Goal: Task Accomplishment & Management: Complete application form

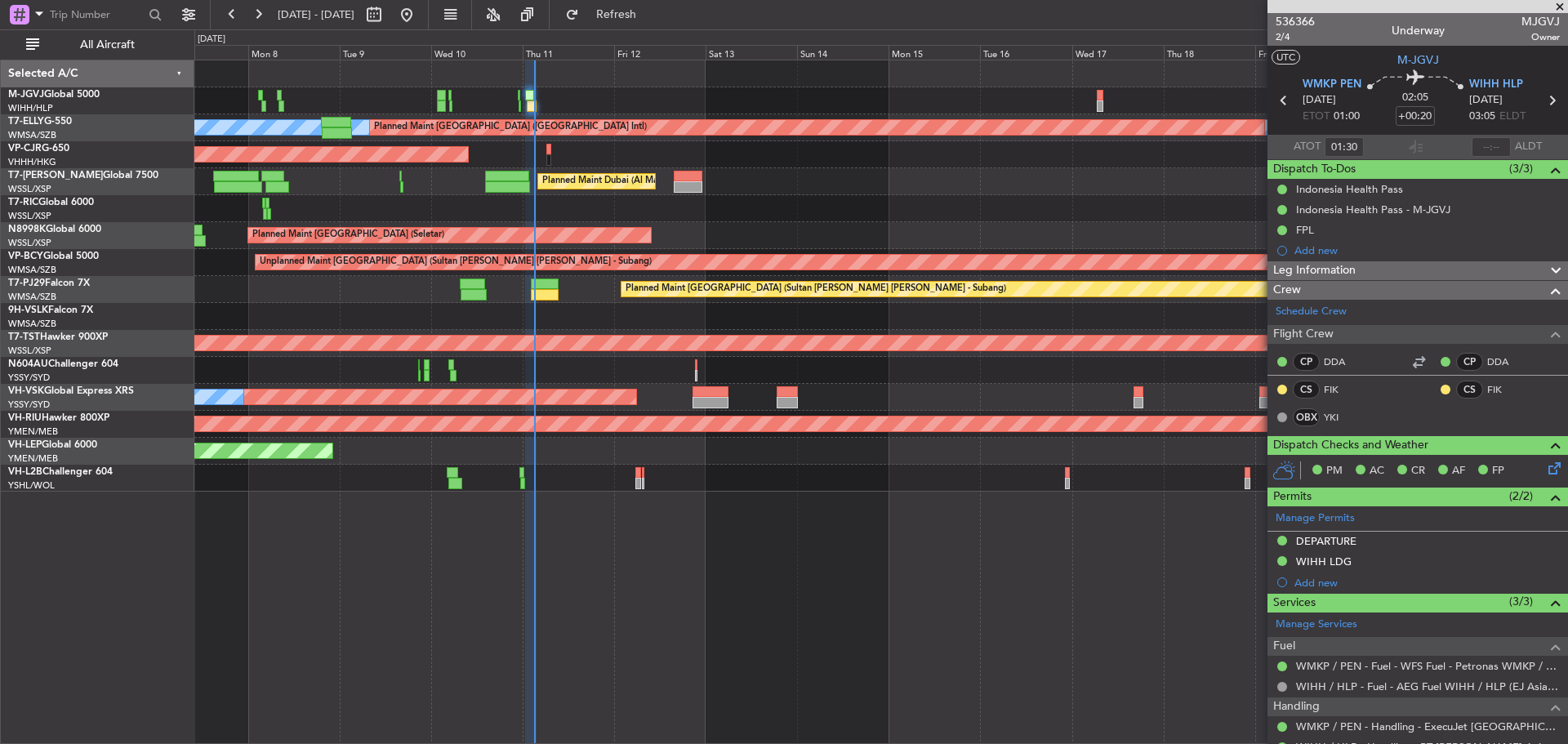
click at [958, 560] on div "Planned Maint [GEOGRAPHIC_DATA] (Seletar) [PERSON_NAME] Planned Maint [GEOGRAPH…" at bounding box center [881, 401] width 1373 height 685
type input "[PERSON_NAME] (KYA)"
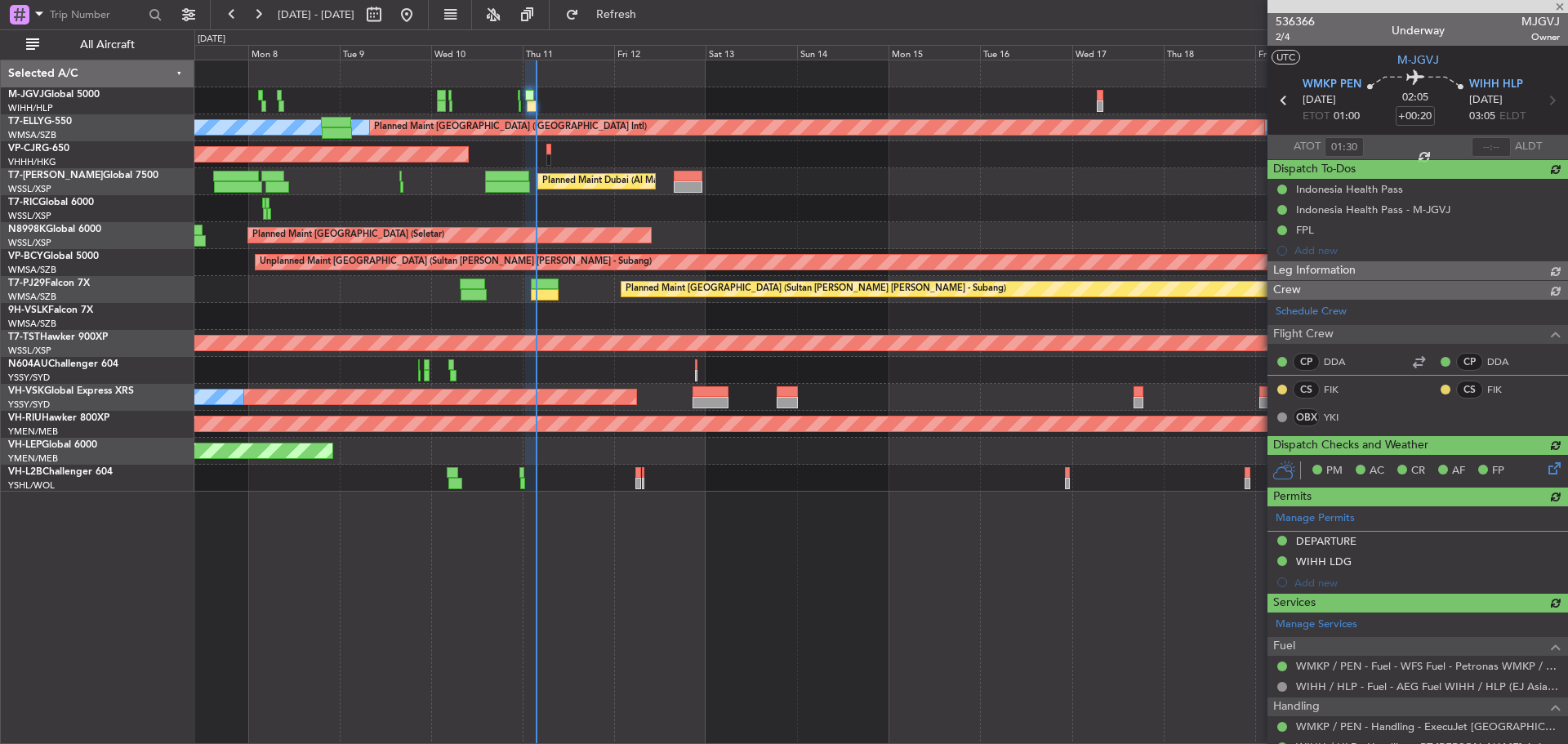
type input "[PERSON_NAME] (KYA)"
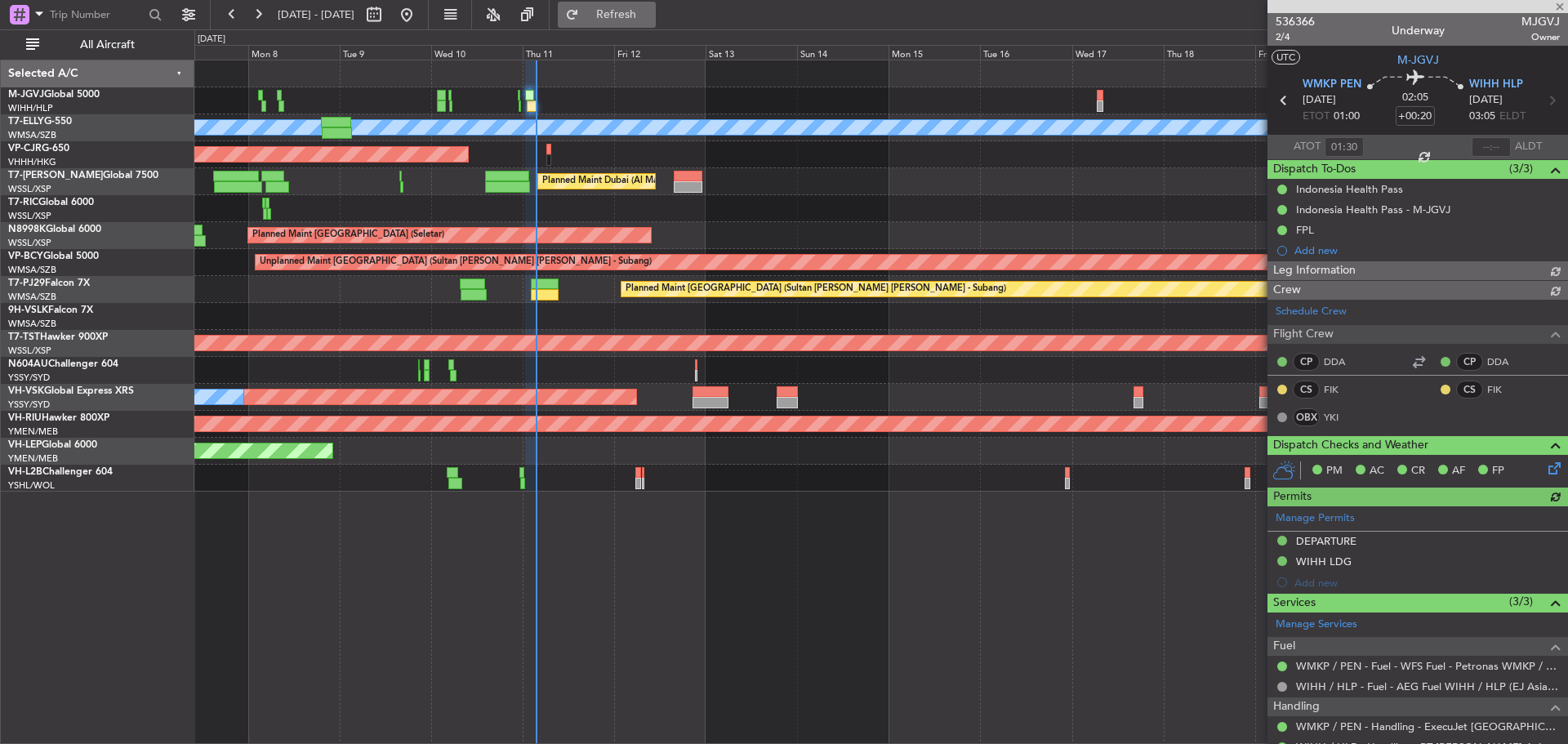
type input "[PERSON_NAME] (KYA)"
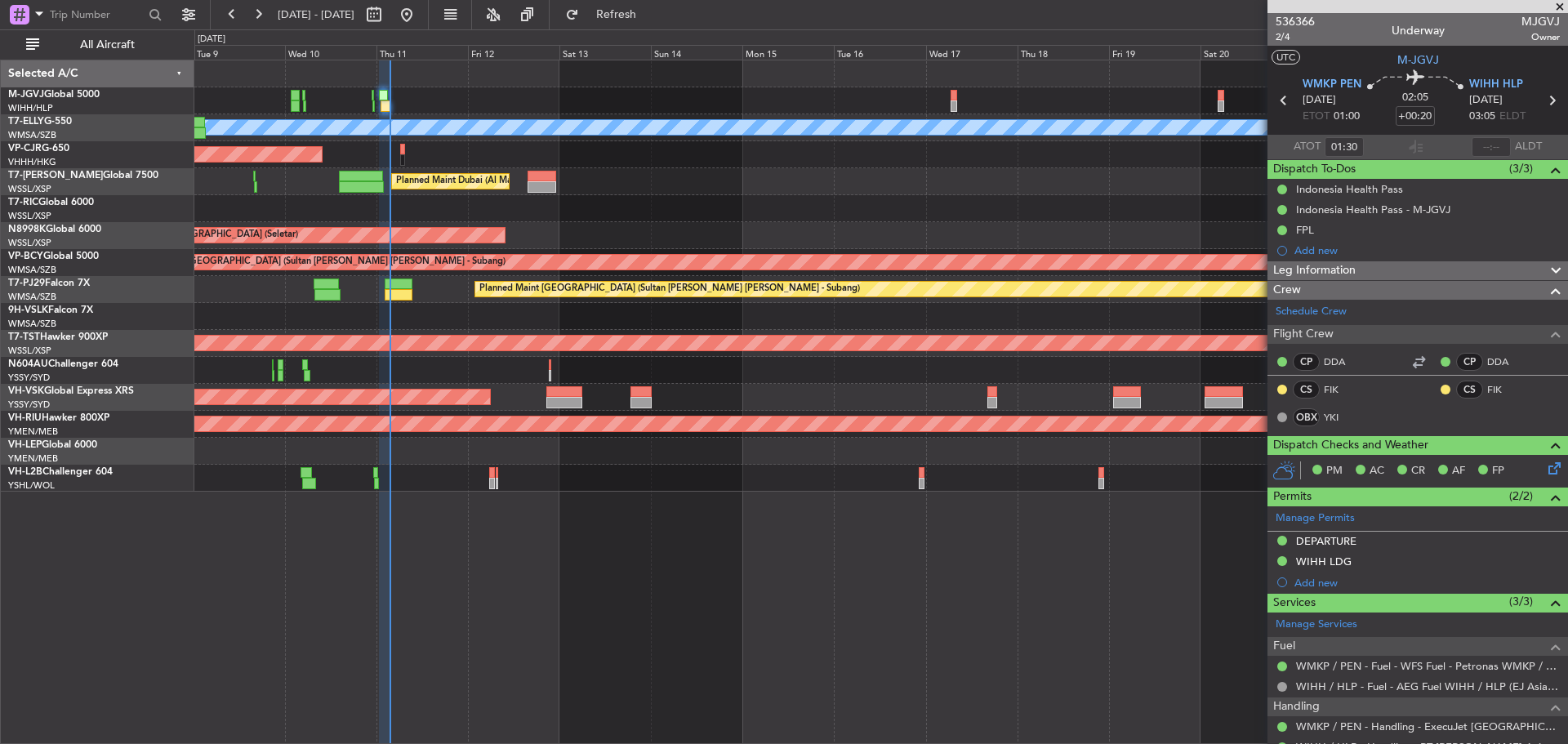
click at [696, 204] on div at bounding box center [881, 208] width 1372 height 27
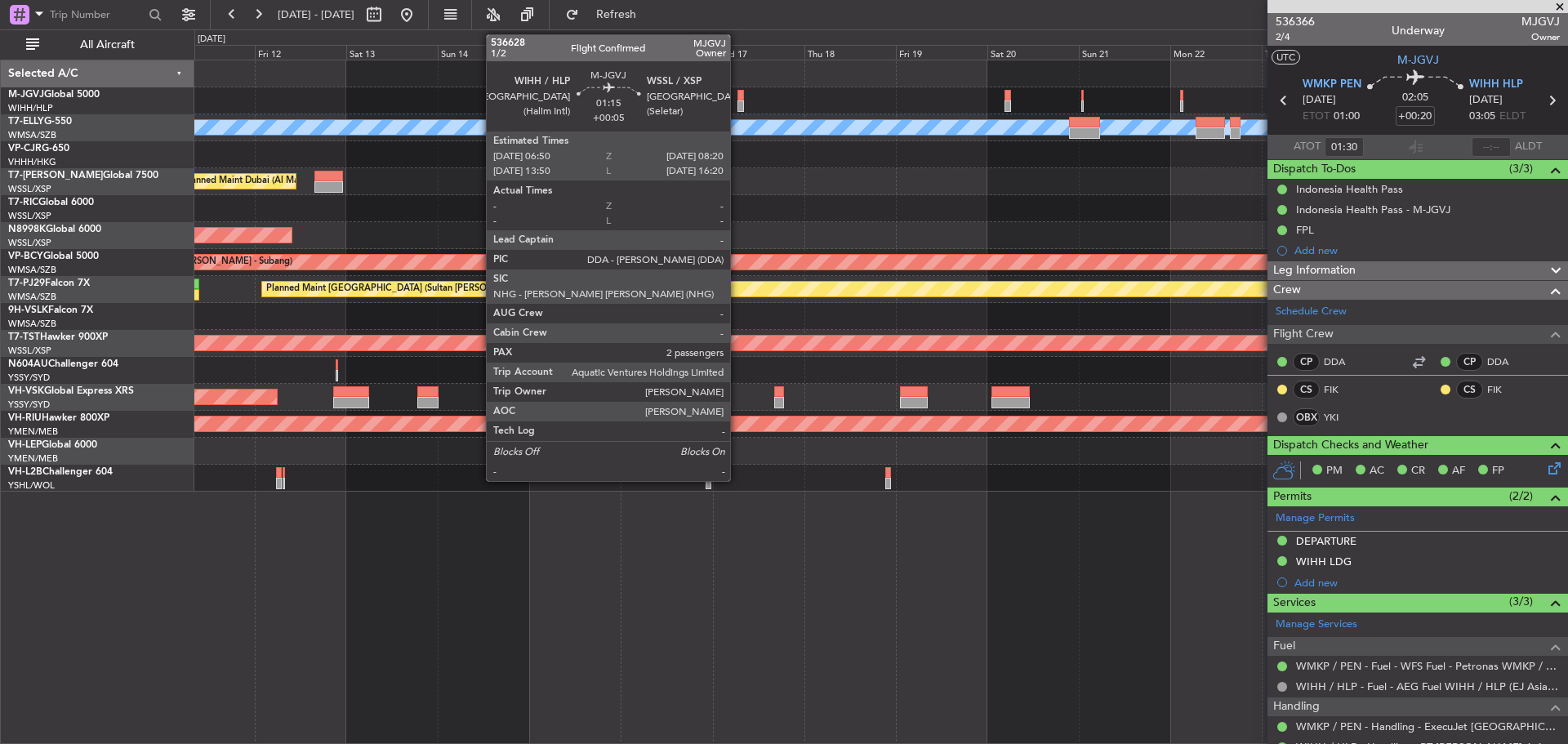
click at [737, 102] on div at bounding box center [740, 106] width 6 height 12
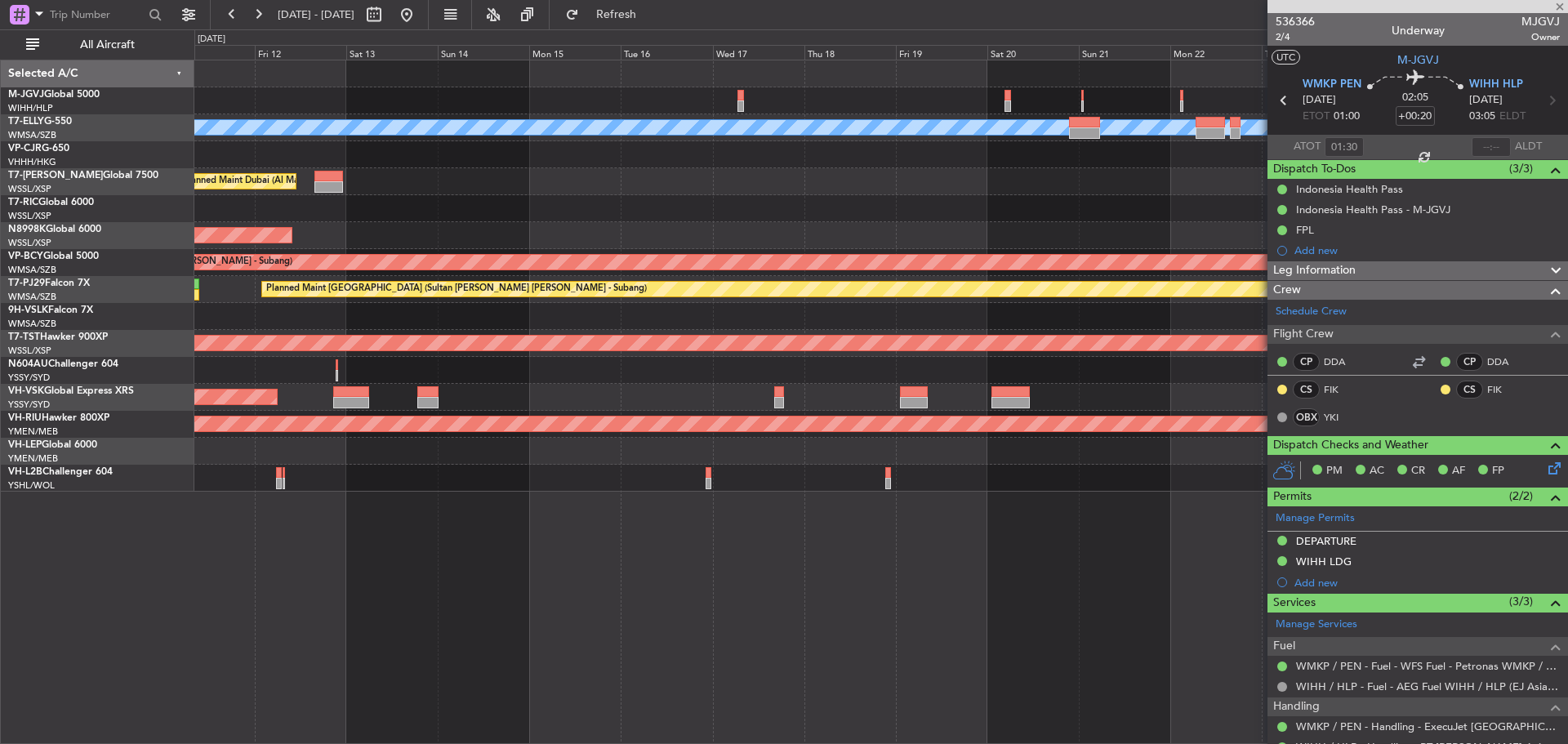
type input "+00:05"
type input "2"
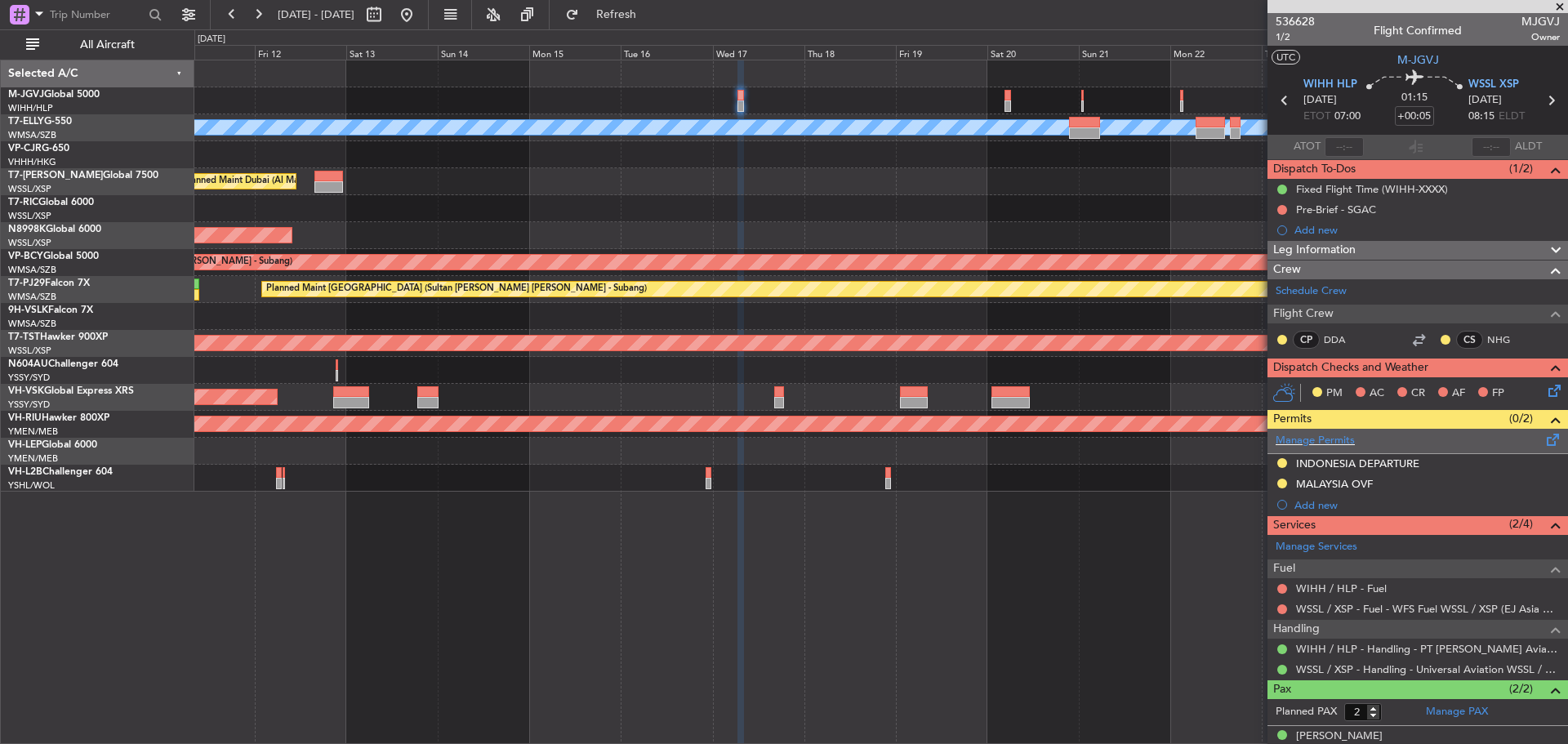
click at [1543, 434] on span at bounding box center [1552, 436] width 19 height 12
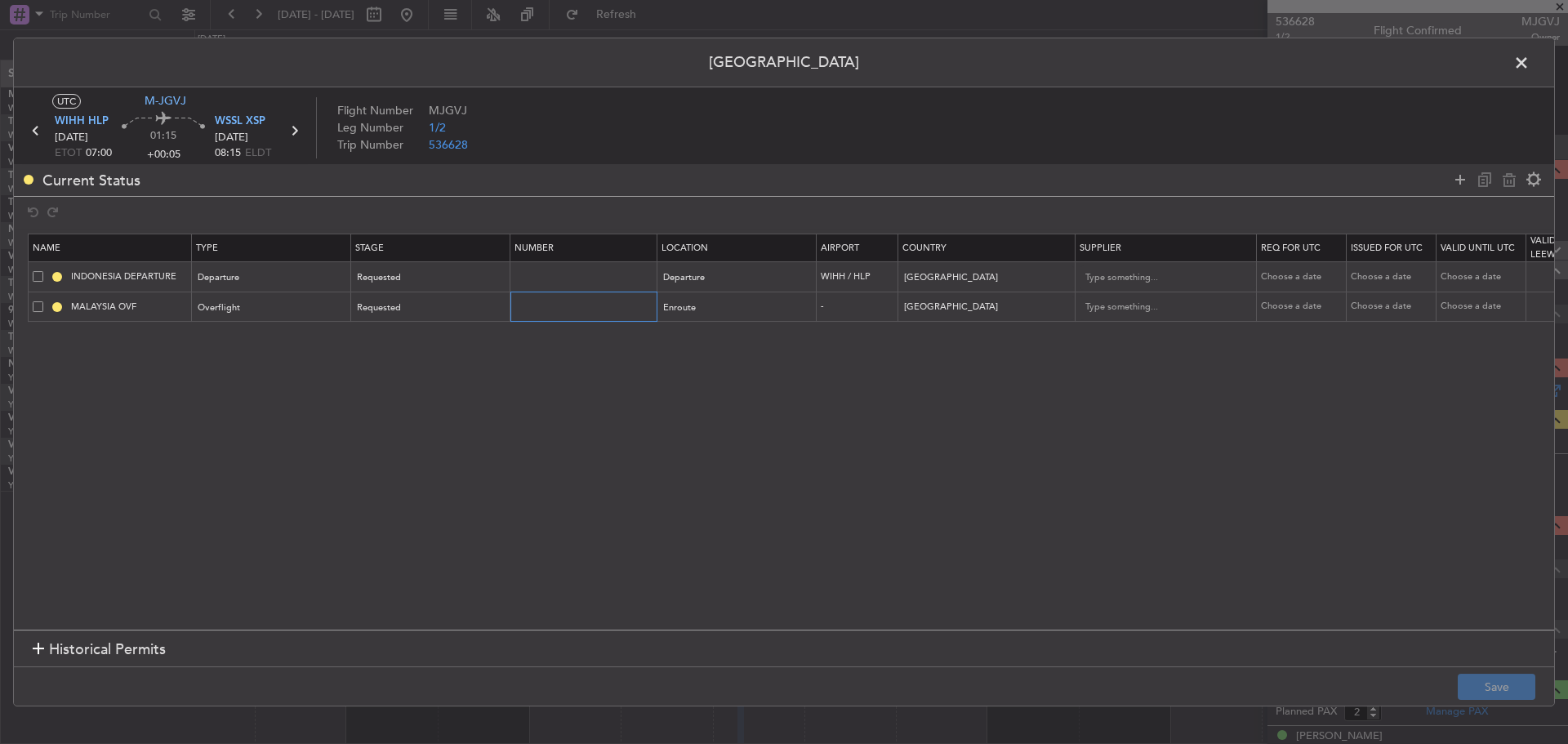
click at [580, 300] on input "text" at bounding box center [586, 306] width 143 height 14
paste input "CAAM-NS-0488-09-25"
type input "CAAM-NS-0488-09-25"
click at [461, 306] on div "Requested" at bounding box center [425, 308] width 135 height 25
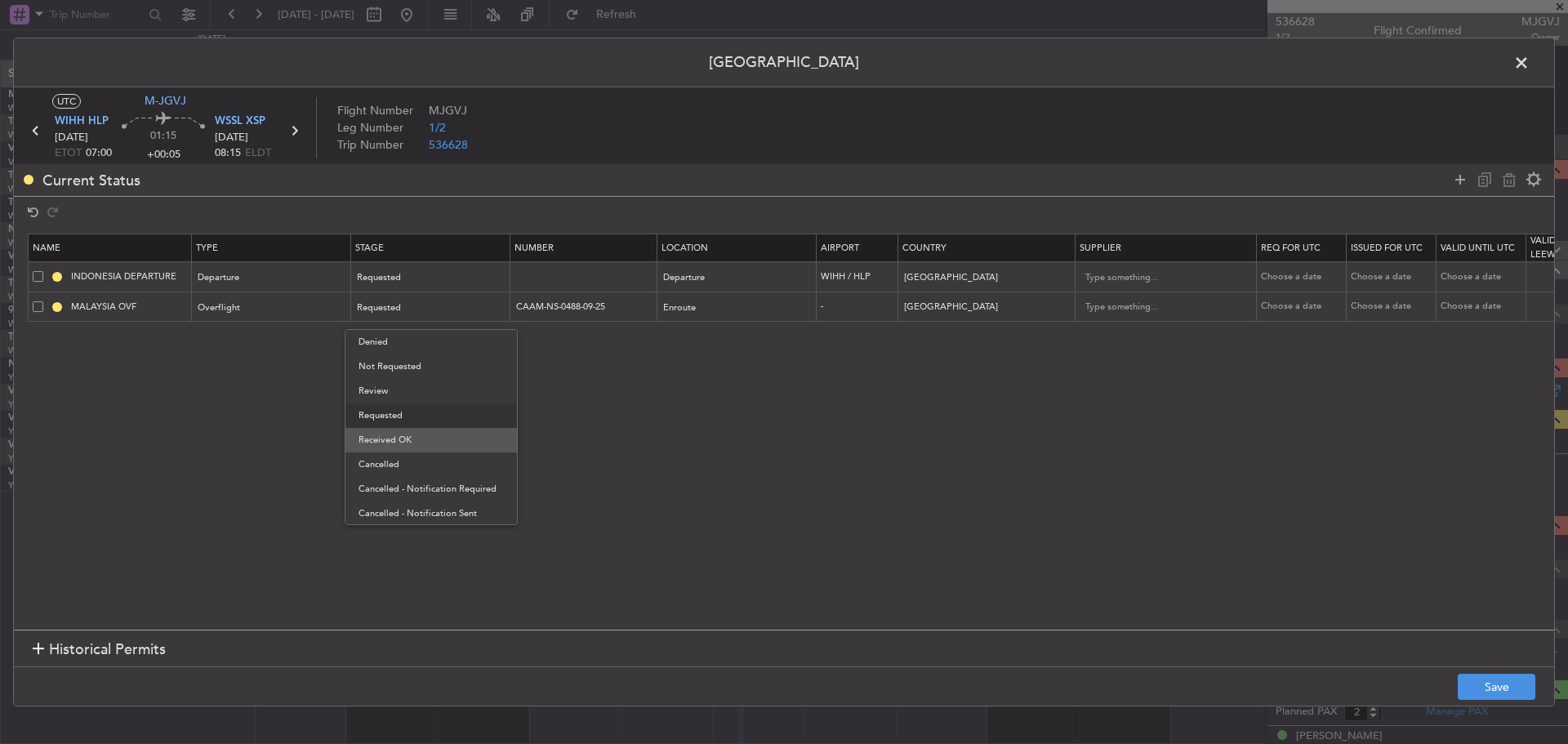
click at [417, 434] on span "Received OK" at bounding box center [430, 440] width 145 height 25
click at [1293, 307] on div "Choose a date" at bounding box center [1303, 306] width 85 height 14
select select "9"
select select "2025"
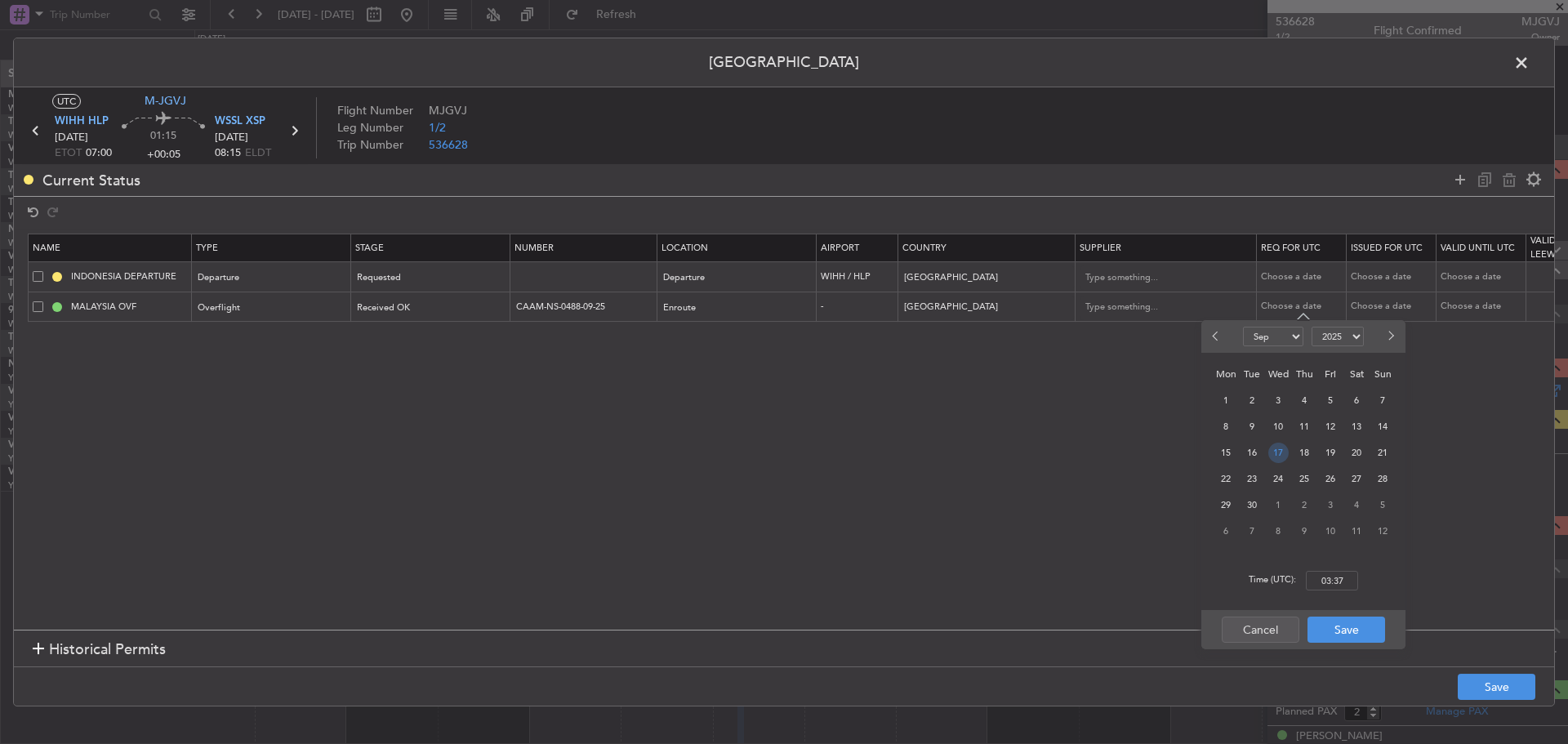
click at [1282, 452] on span "17" at bounding box center [1278, 452] width 20 height 20
click at [1322, 586] on input "00:00" at bounding box center [1331, 580] width 52 height 19
type input "07:00"
click at [1345, 634] on button "Save" at bounding box center [1346, 630] width 78 height 27
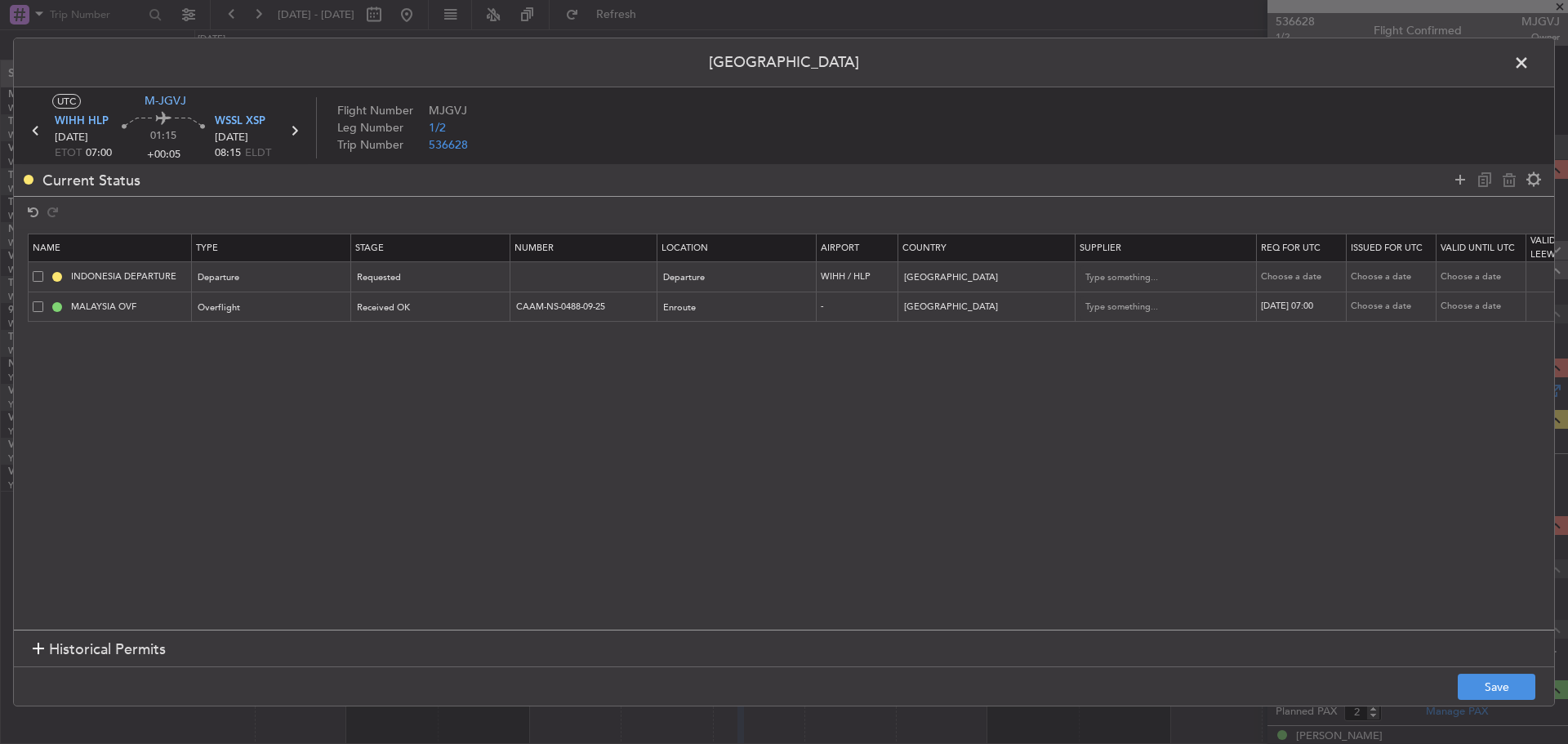
click at [1404, 305] on div "Choose a date" at bounding box center [1393, 306] width 85 height 14
select select "9"
select select "2025"
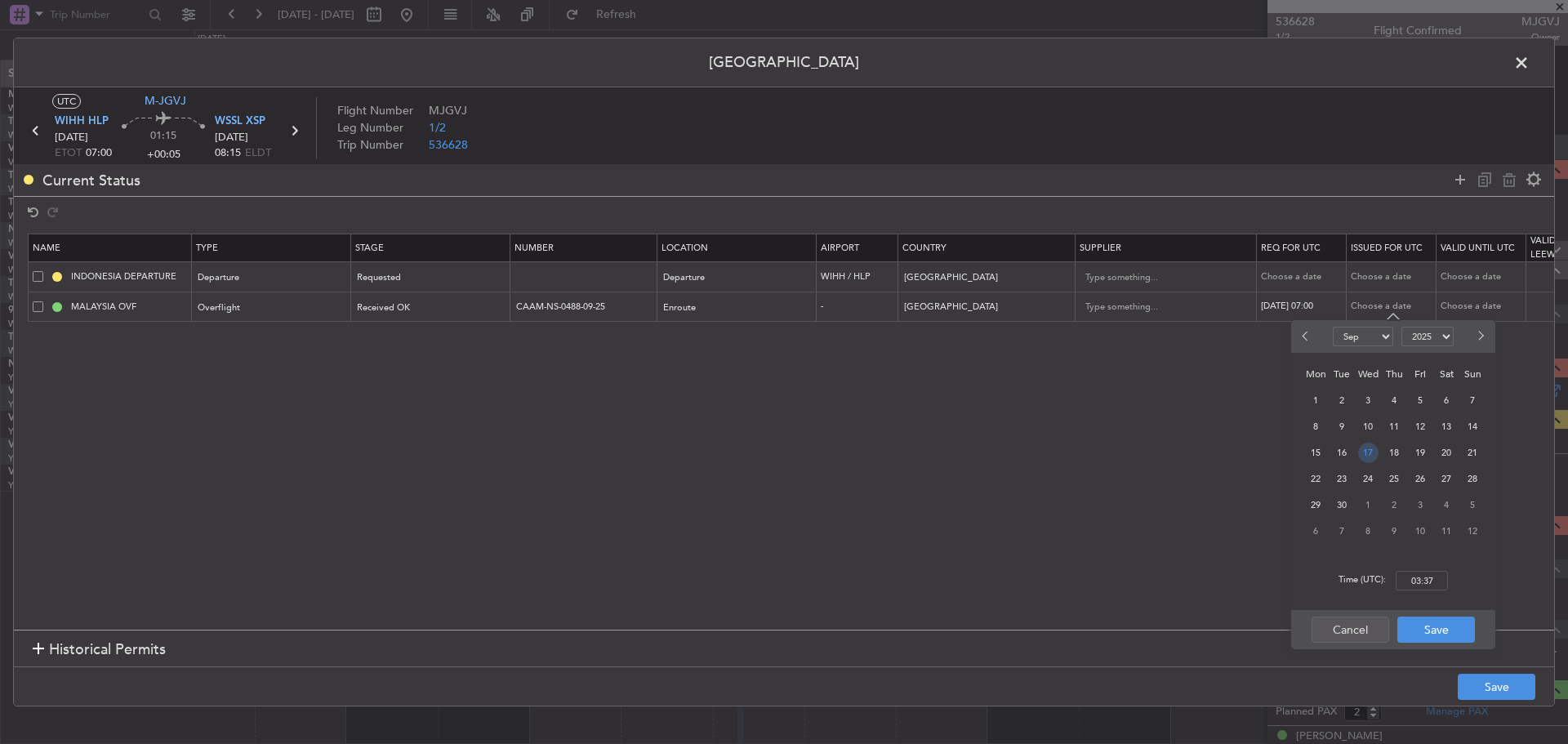
click at [1372, 456] on span "17" at bounding box center [1368, 452] width 20 height 20
click at [1413, 574] on input "00:00" at bounding box center [1421, 580] width 52 height 19
type input "07:00"
click at [1444, 628] on button "Save" at bounding box center [1436, 630] width 78 height 27
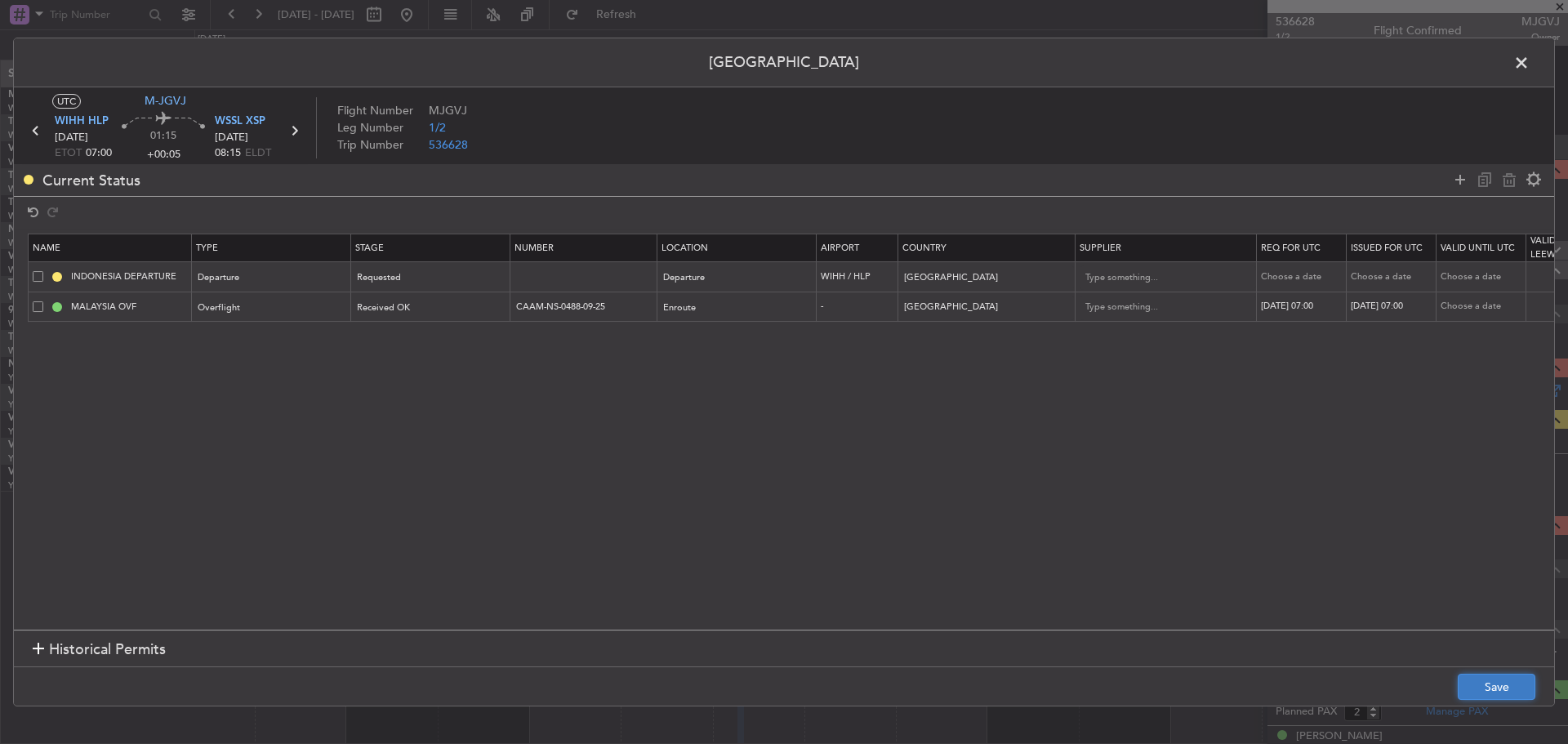
click at [1484, 683] on button "Save" at bounding box center [1496, 686] width 78 height 27
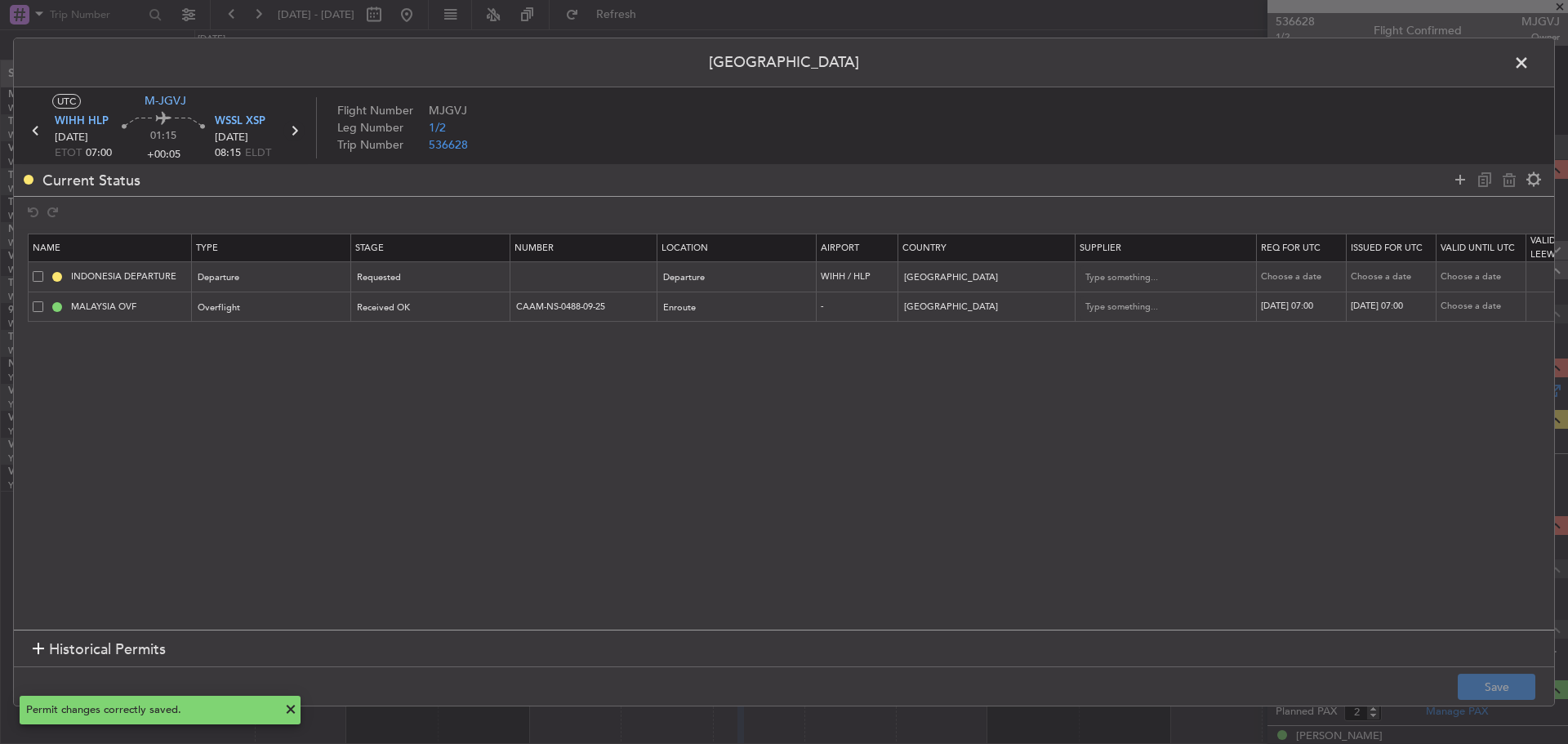
click at [296, 127] on icon at bounding box center [293, 130] width 21 height 21
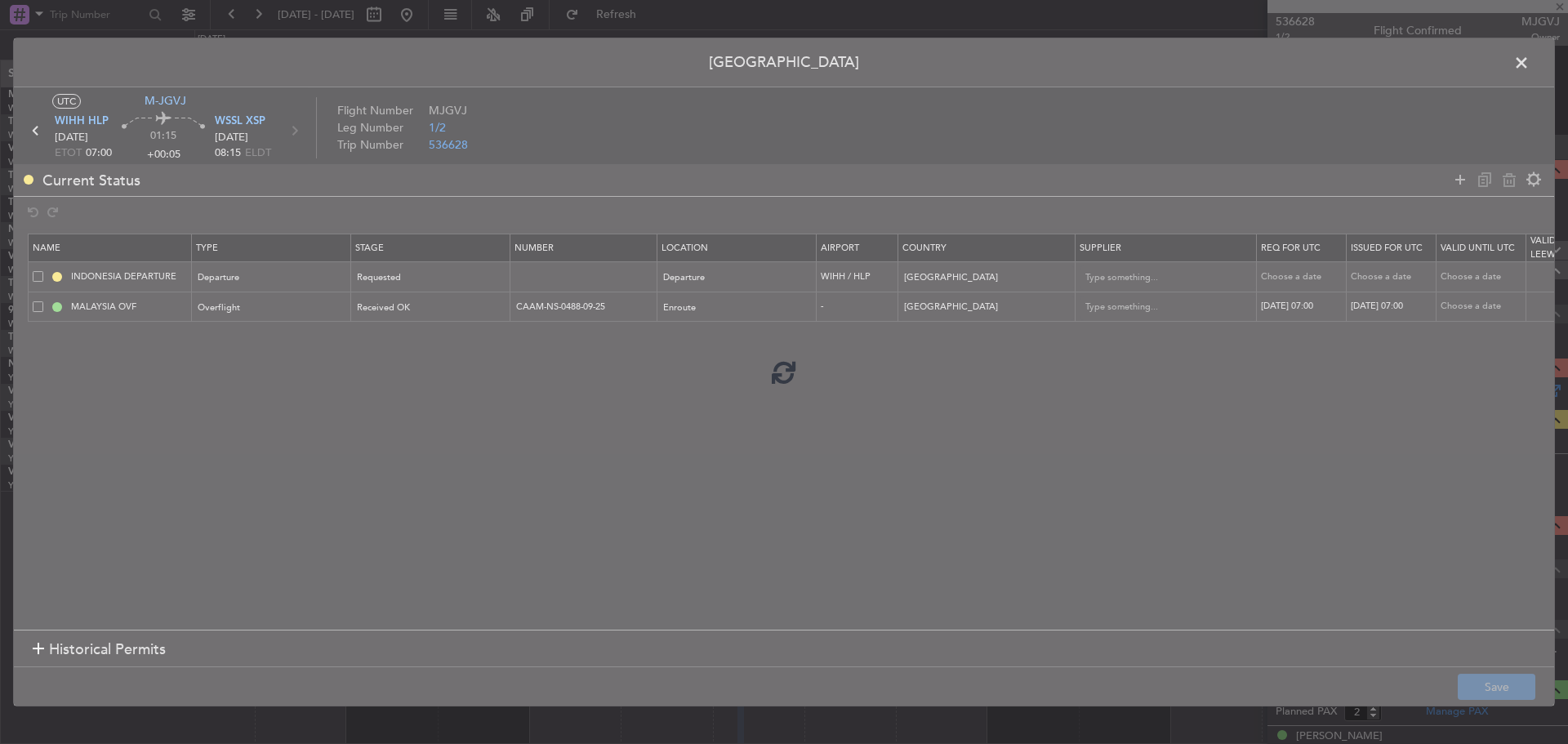
type input "8"
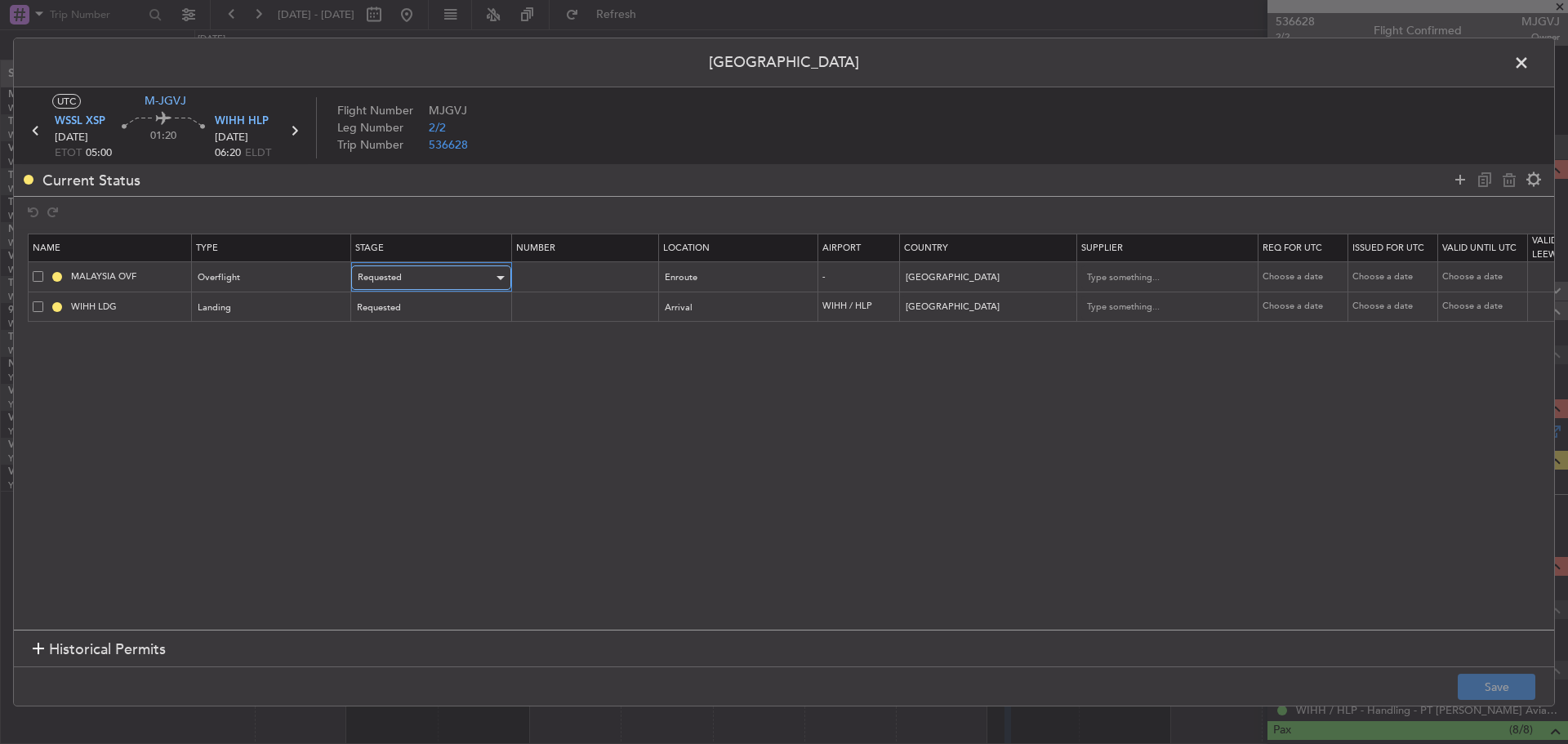
click at [427, 282] on div "Requested" at bounding box center [425, 277] width 135 height 25
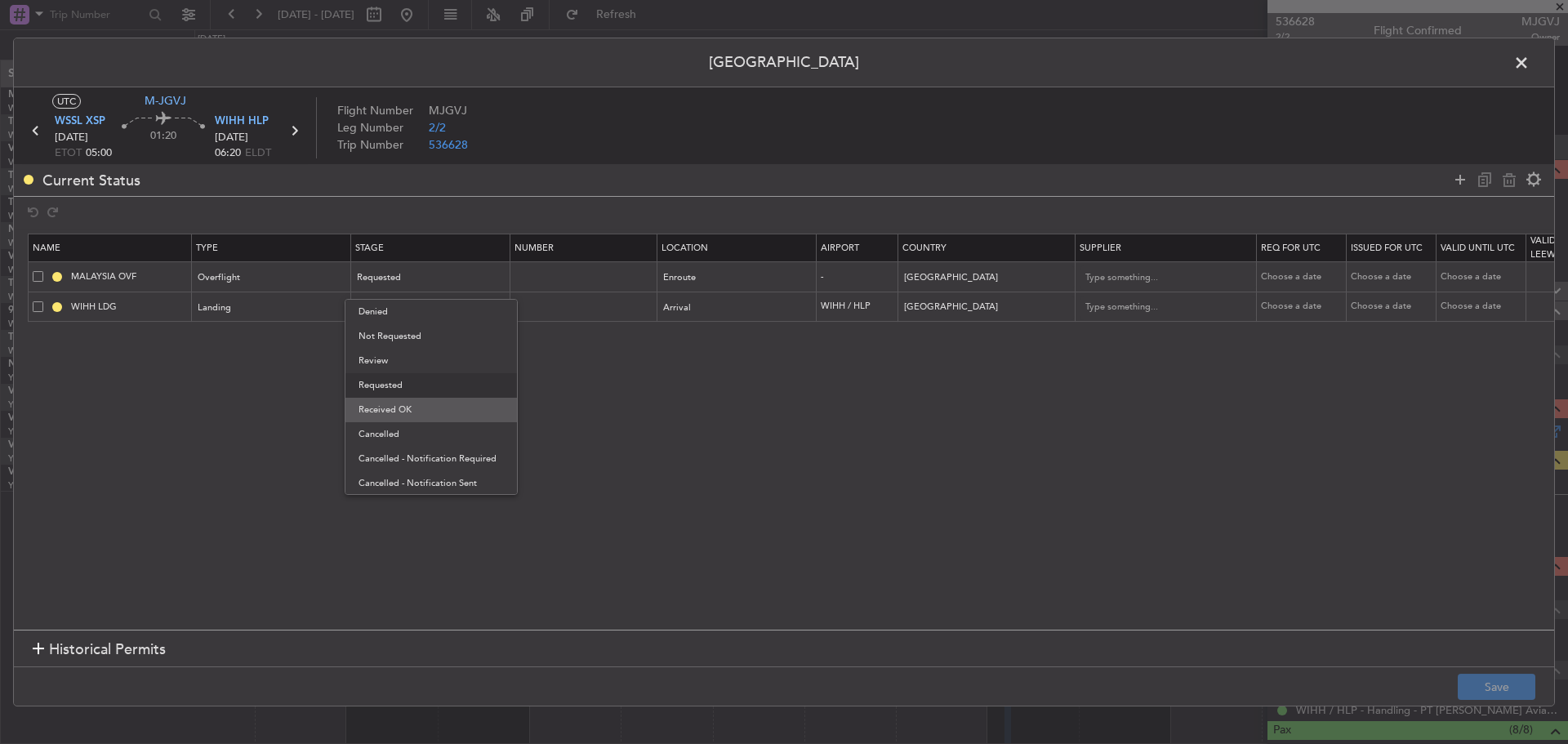
click at [445, 408] on span "Received OK" at bounding box center [430, 409] width 145 height 25
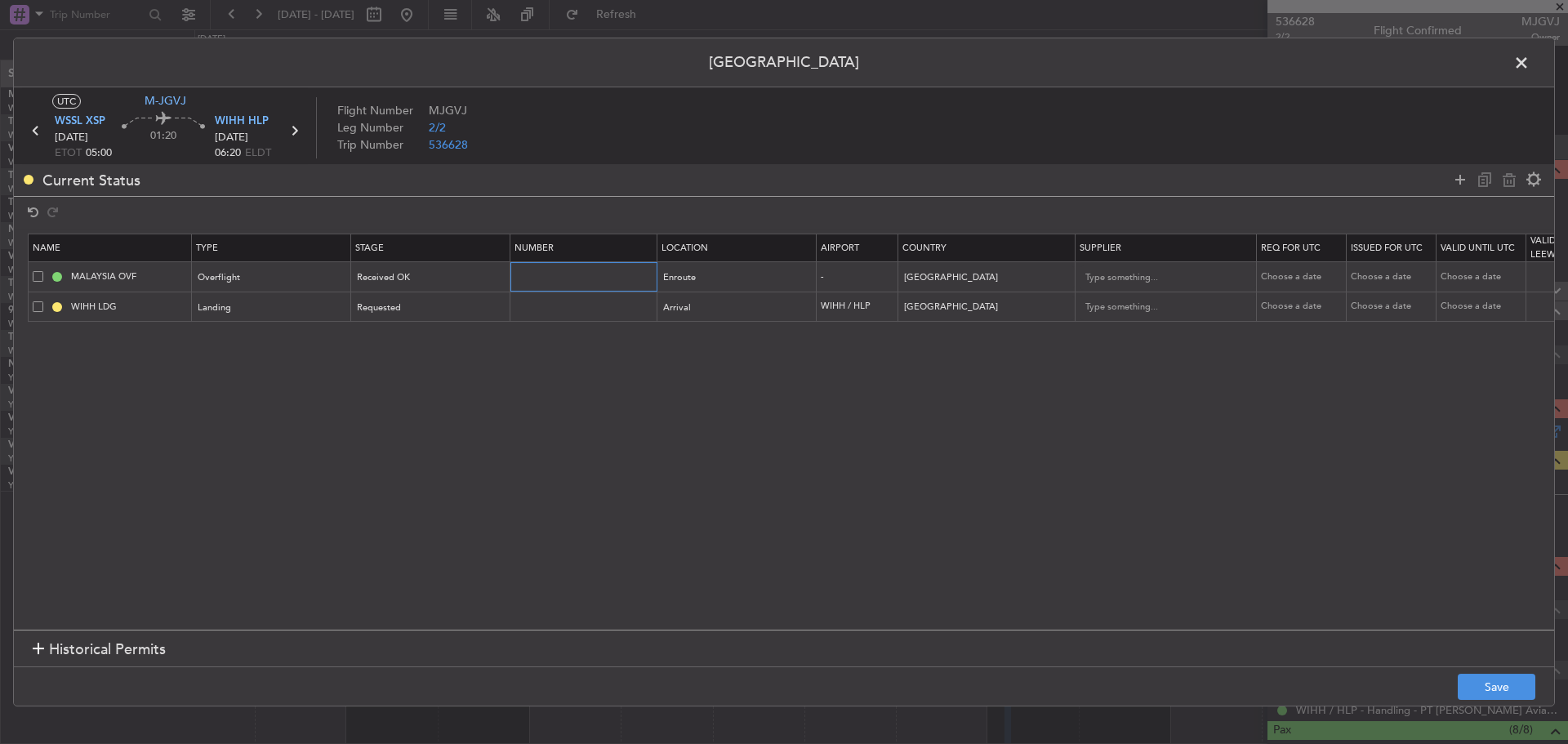
click at [546, 273] on input "text" at bounding box center [586, 276] width 143 height 14
paste input "CAAM-NS-0488-09-25"
type input "CAAM-NS-0488-09-25"
click at [1295, 272] on div "Choose a date" at bounding box center [1303, 277] width 85 height 14
select select "9"
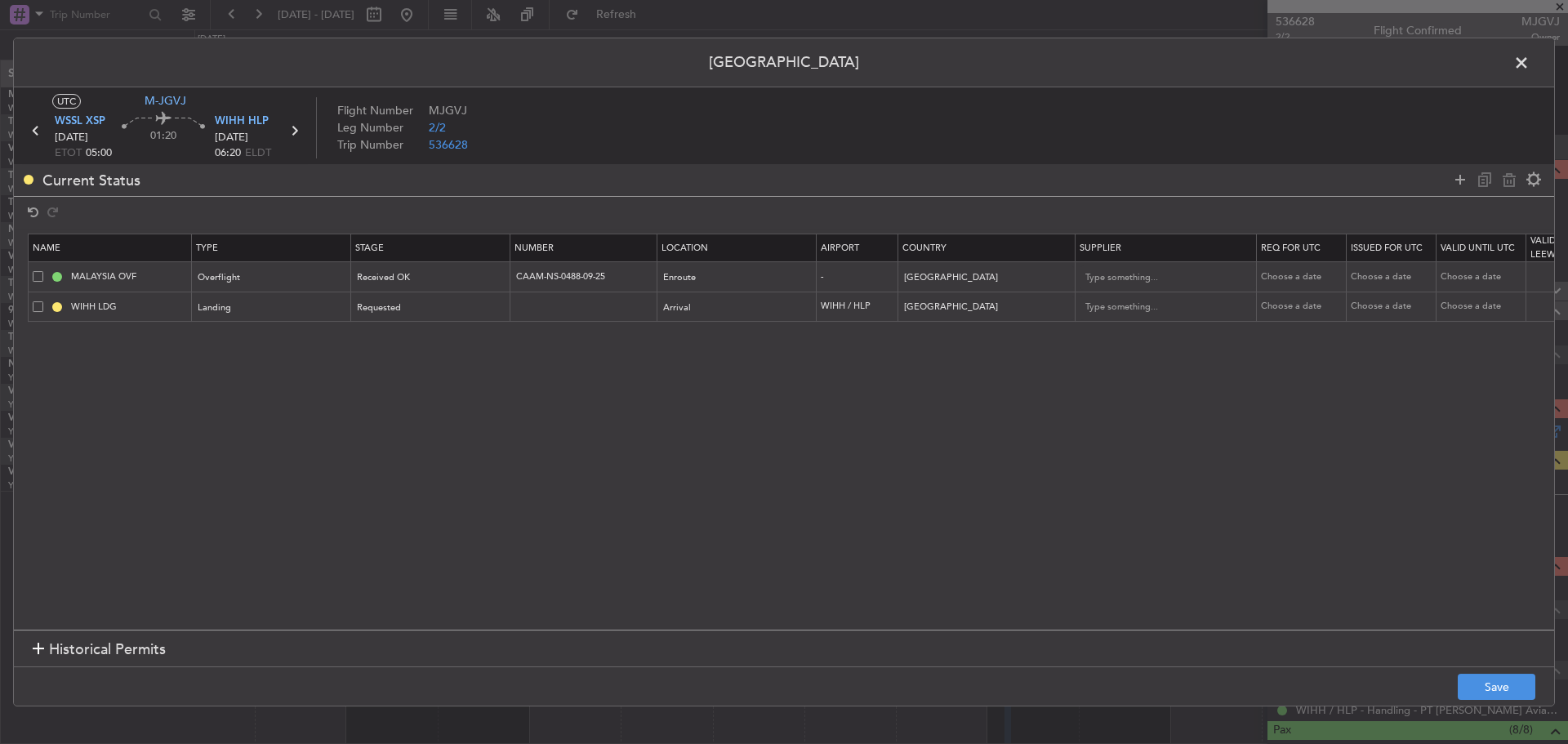
select select "2025"
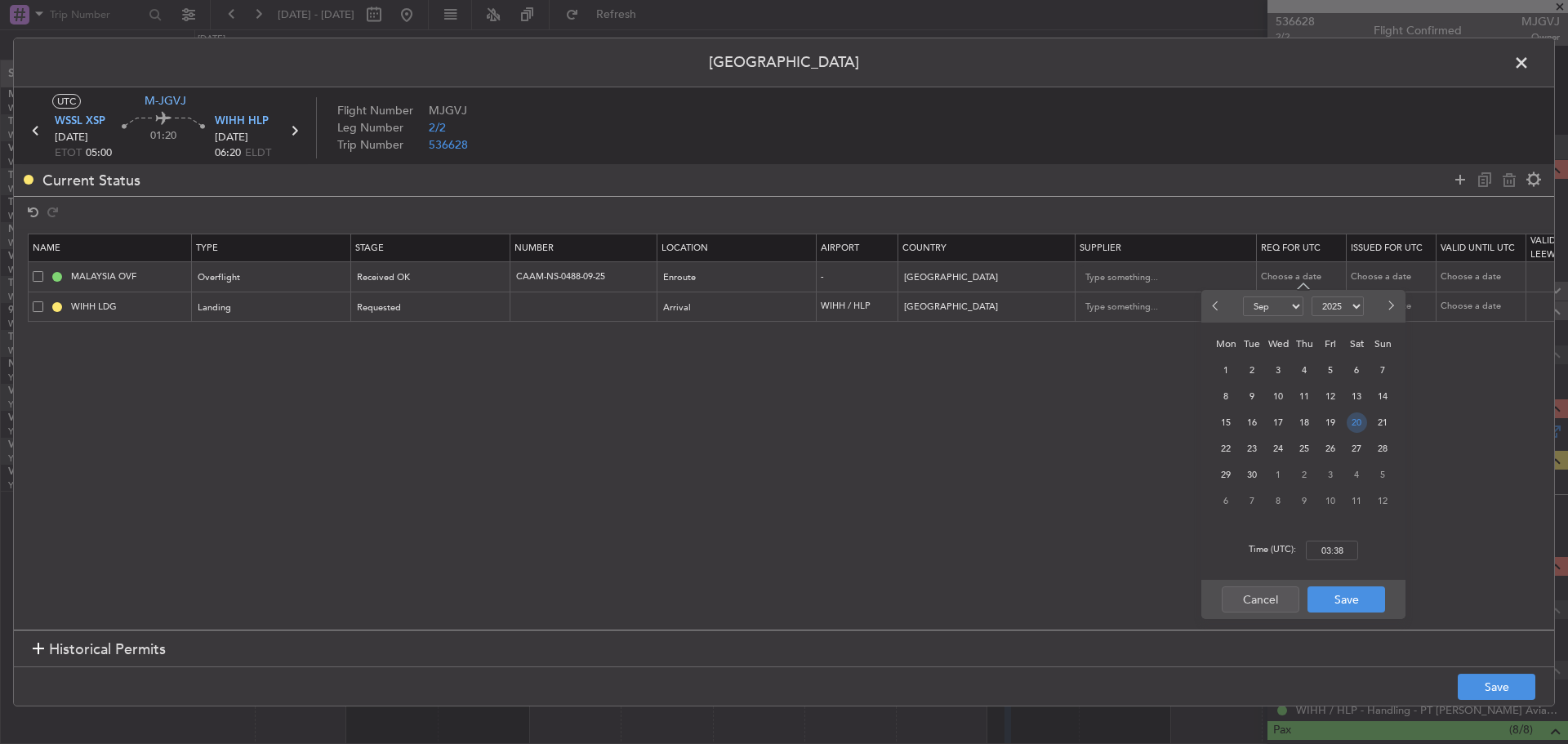
click at [1357, 425] on span "20" at bounding box center [1357, 422] width 20 height 20
click at [1341, 550] on input "00:00" at bounding box center [1331, 550] width 52 height 19
type input "05:00"
click at [1330, 603] on button "Save" at bounding box center [1346, 600] width 78 height 27
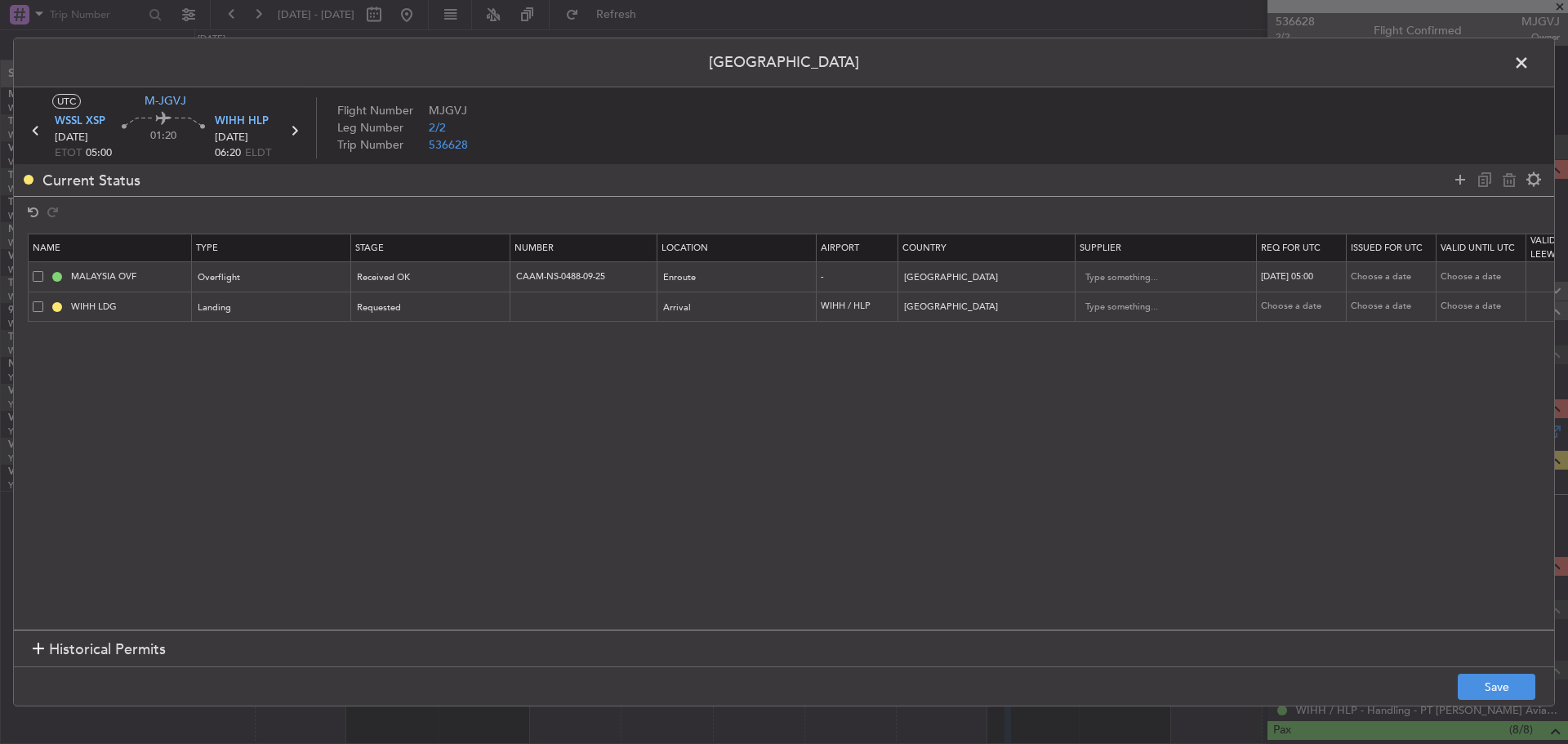
click at [1369, 274] on div "Choose a date" at bounding box center [1393, 277] width 85 height 14
select select "9"
select select "2025"
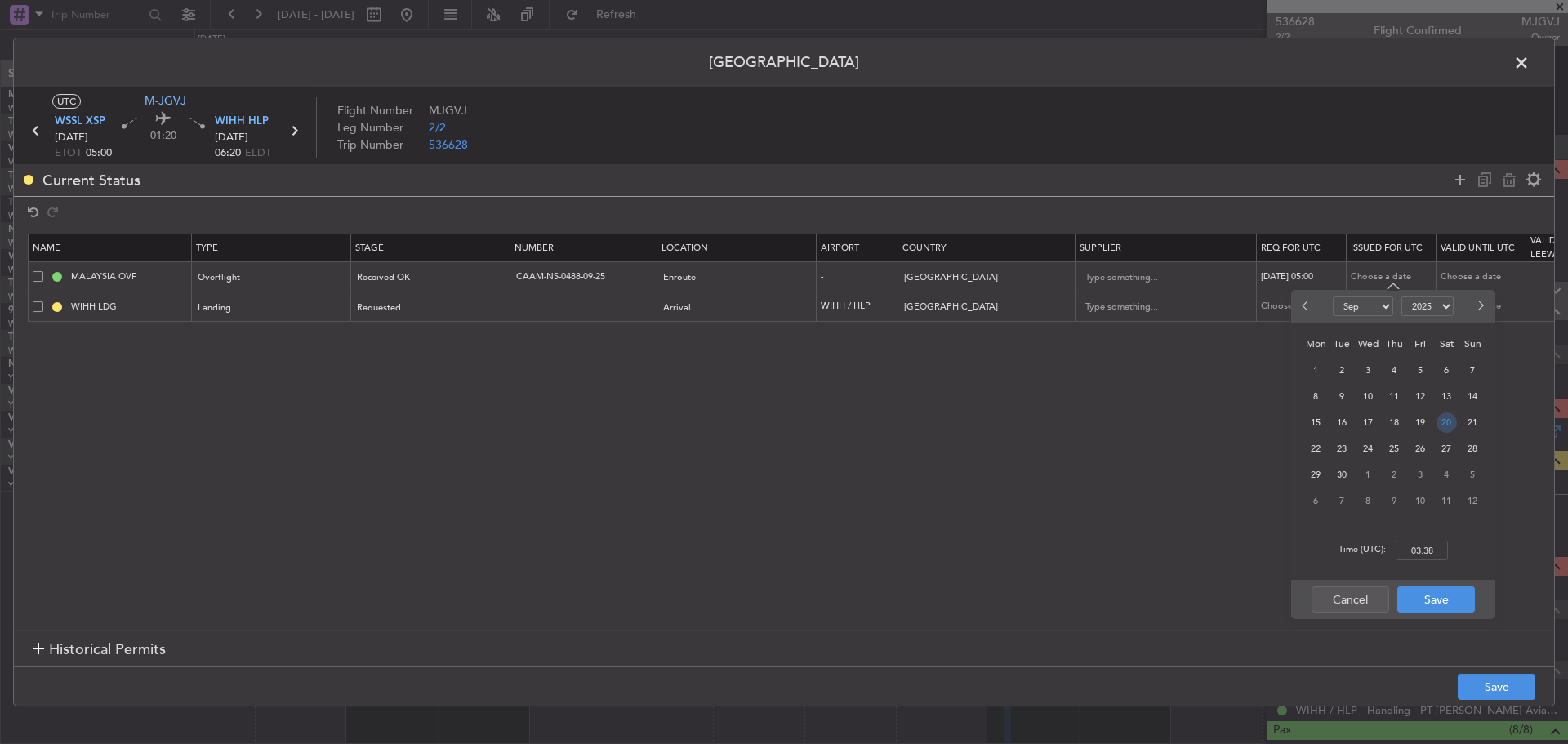
click at [1442, 421] on span "20" at bounding box center [1446, 422] width 20 height 20
click at [1426, 552] on input "00:00" at bounding box center [1421, 550] width 52 height 19
type input "05:00"
click at [1446, 601] on button "Save" at bounding box center [1436, 600] width 78 height 27
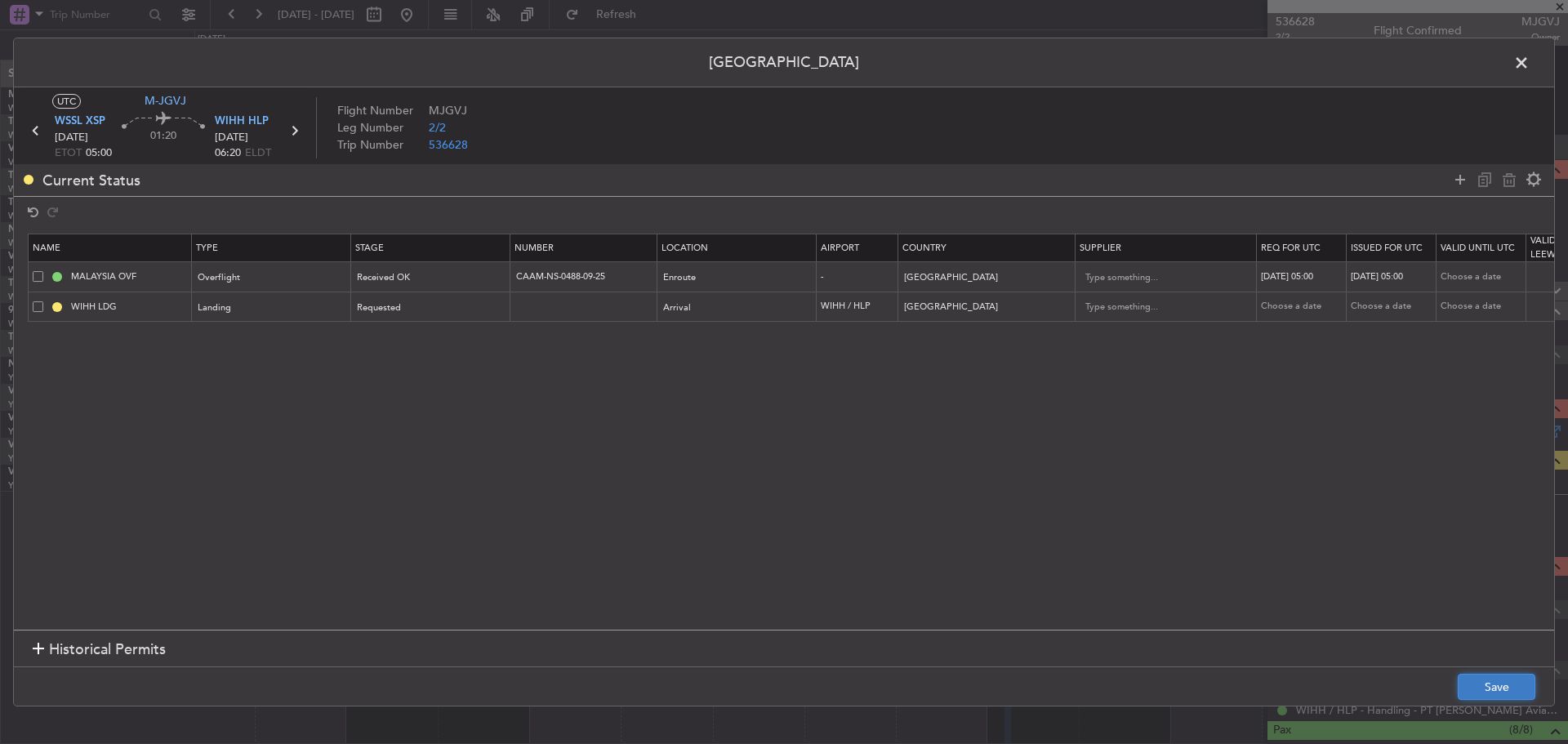
click at [1473, 683] on button "Save" at bounding box center [1496, 686] width 78 height 27
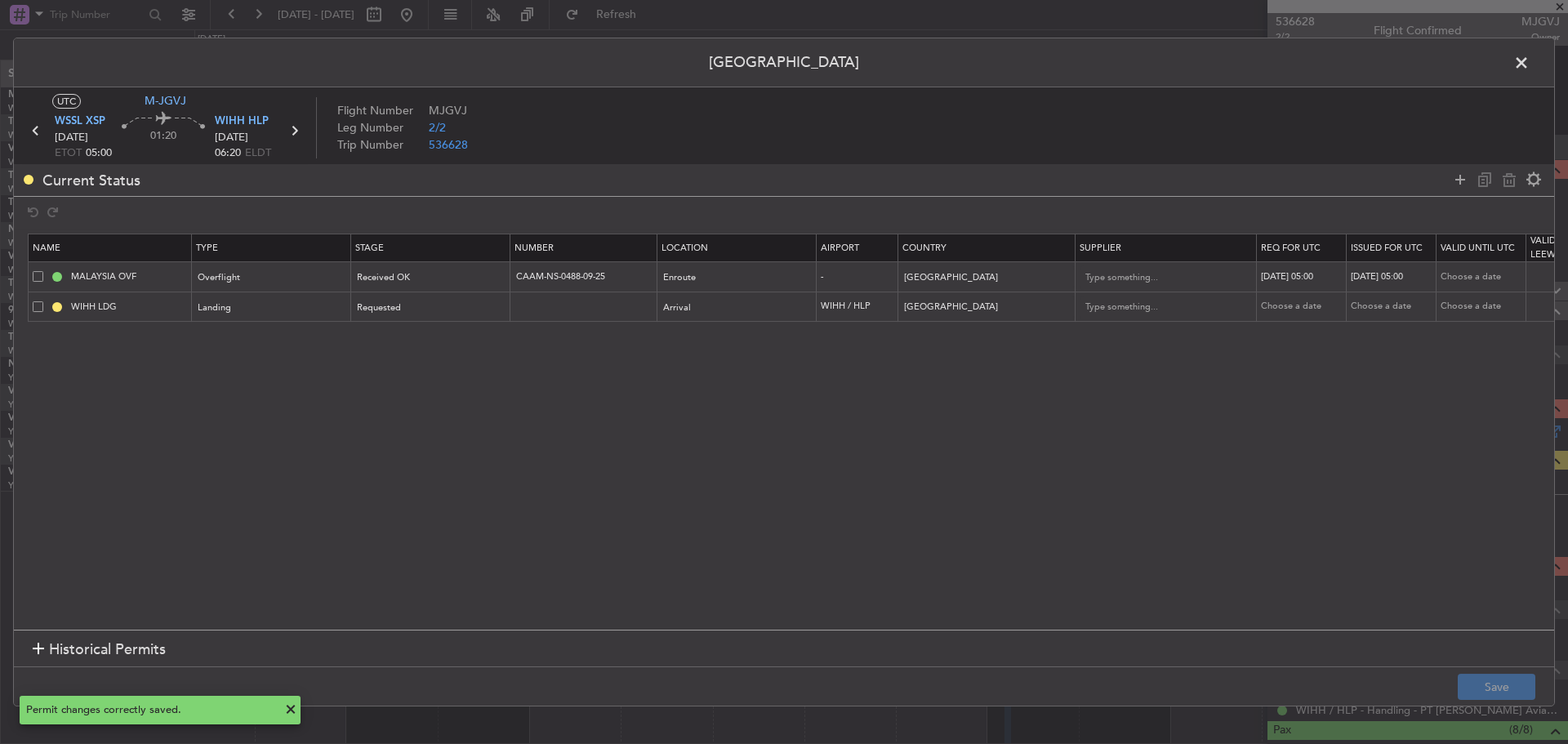
click at [1530, 64] on span at bounding box center [1530, 67] width 0 height 33
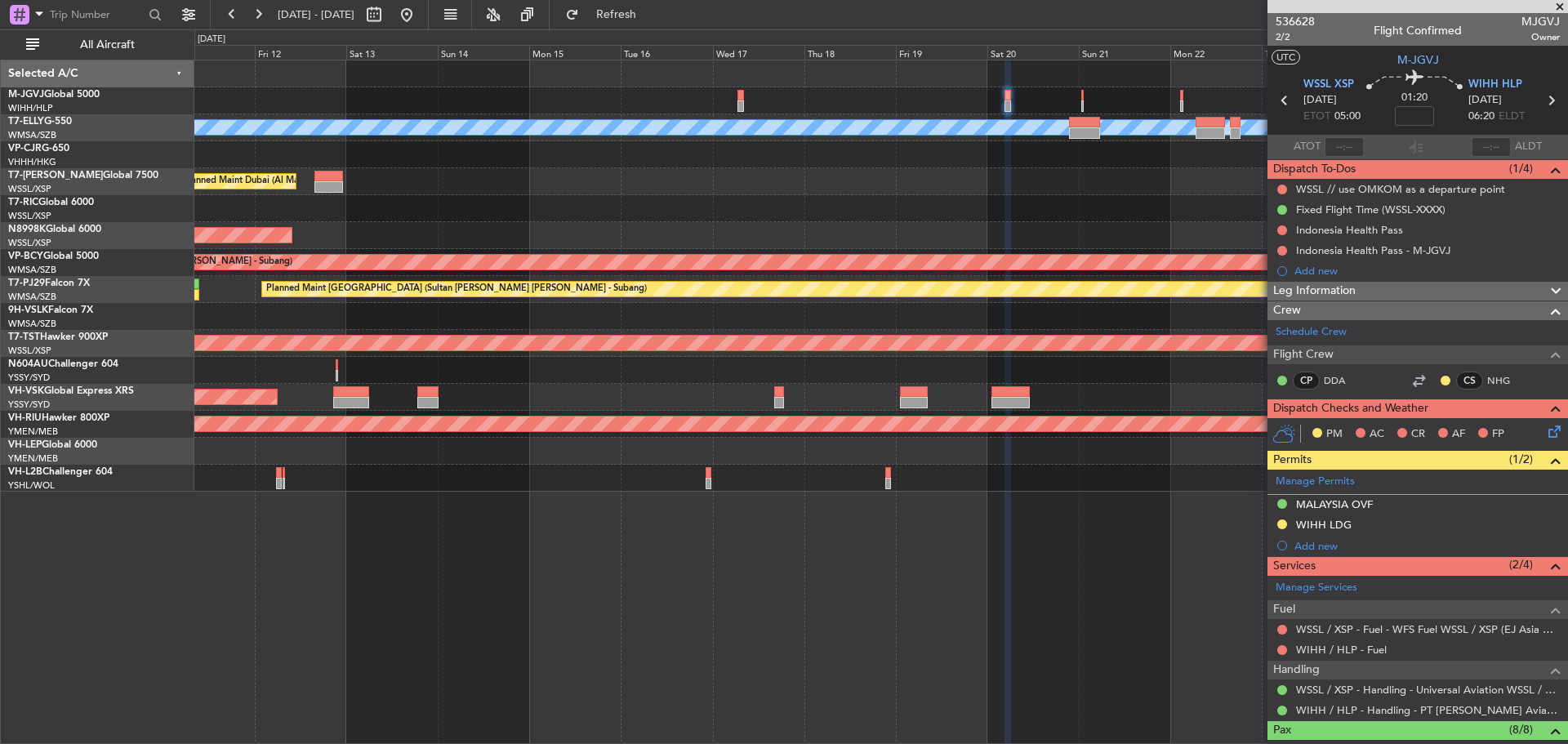
click at [985, 219] on div "Planned Maint [GEOGRAPHIC_DATA] ([GEOGRAPHIC_DATA] Intl) [PERSON_NAME] Planned …" at bounding box center [881, 276] width 1372 height 431
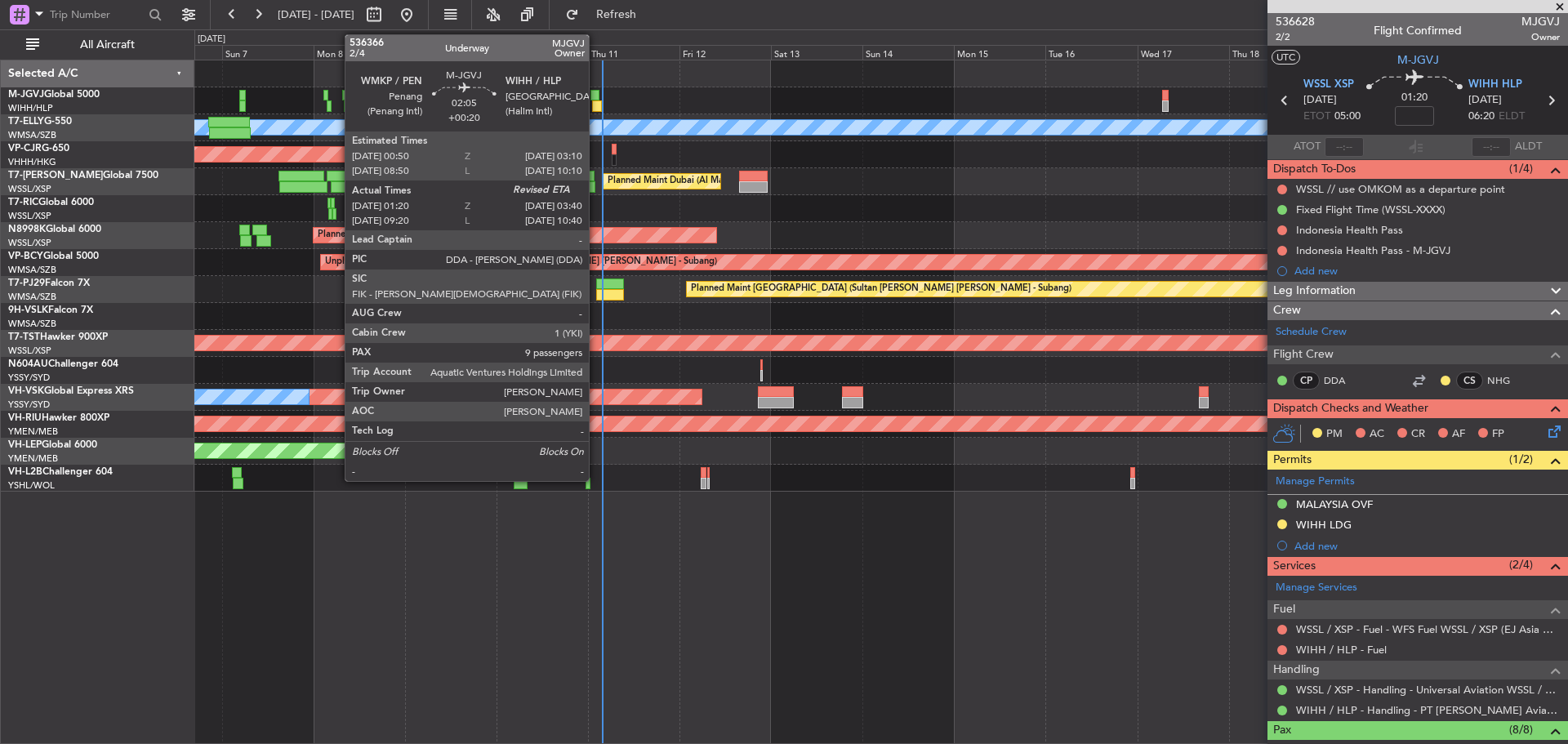
click at [596, 108] on div at bounding box center [597, 106] width 9 height 12
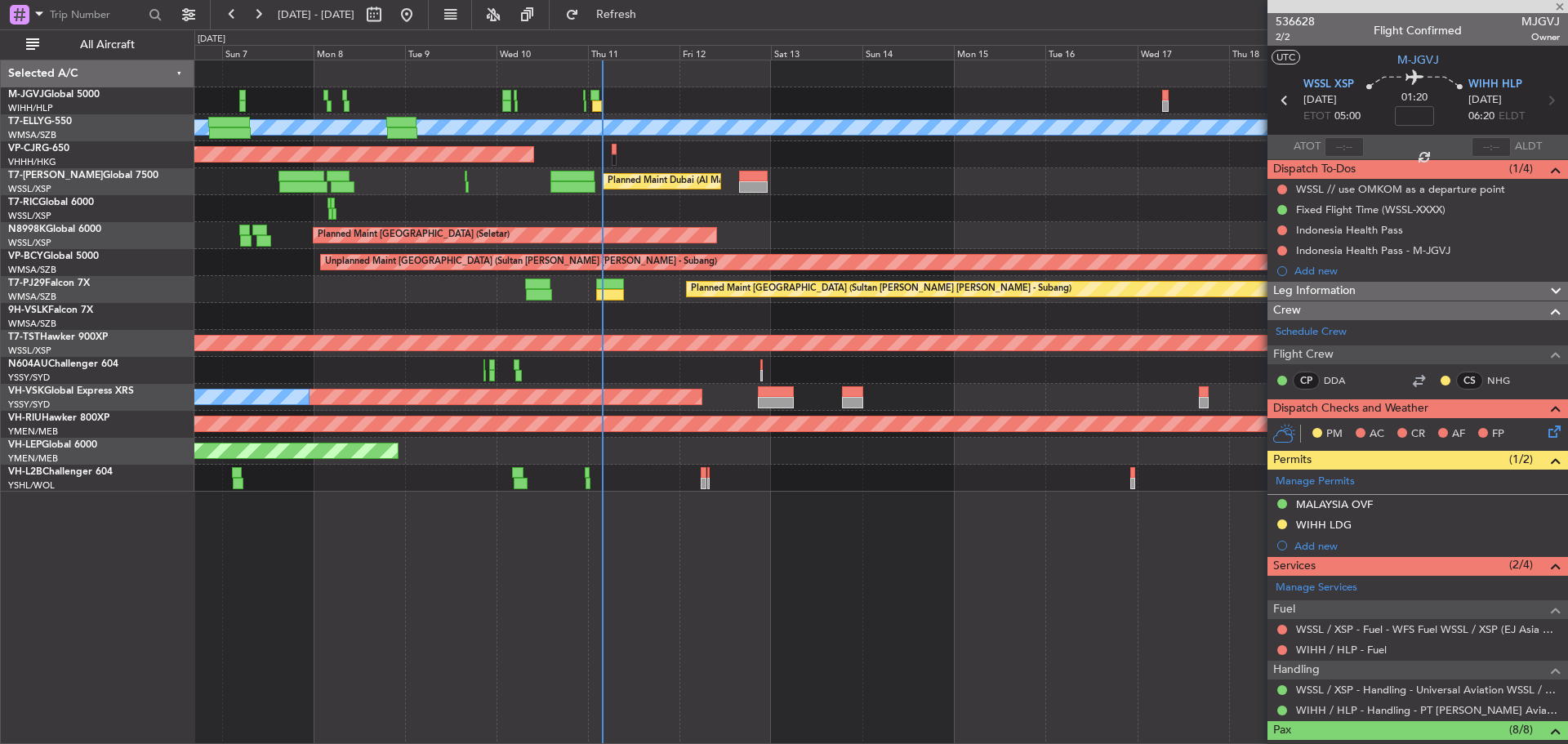
type input "+00:20"
type input "01:30"
type input "9"
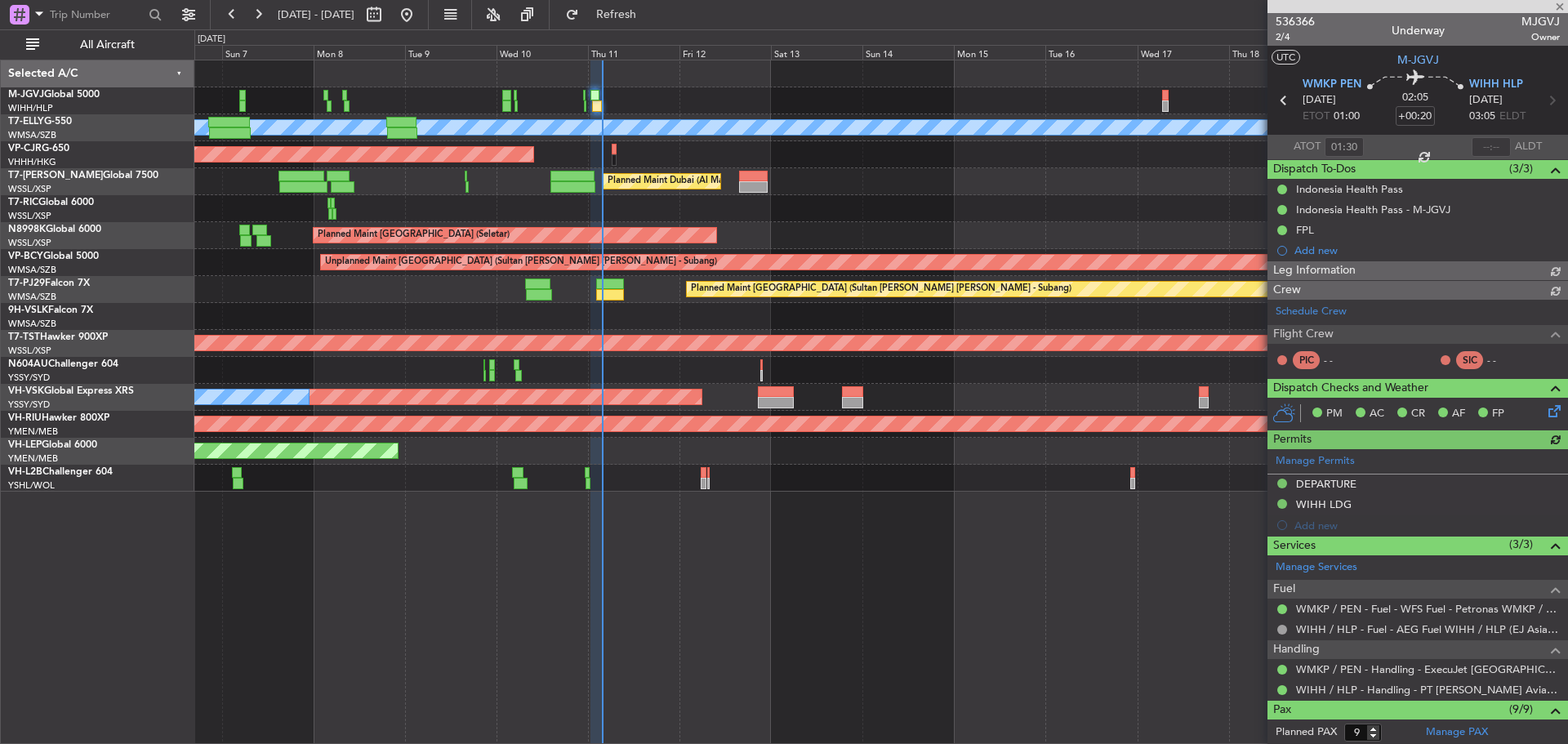
type input "[PERSON_NAME] (KYA)"
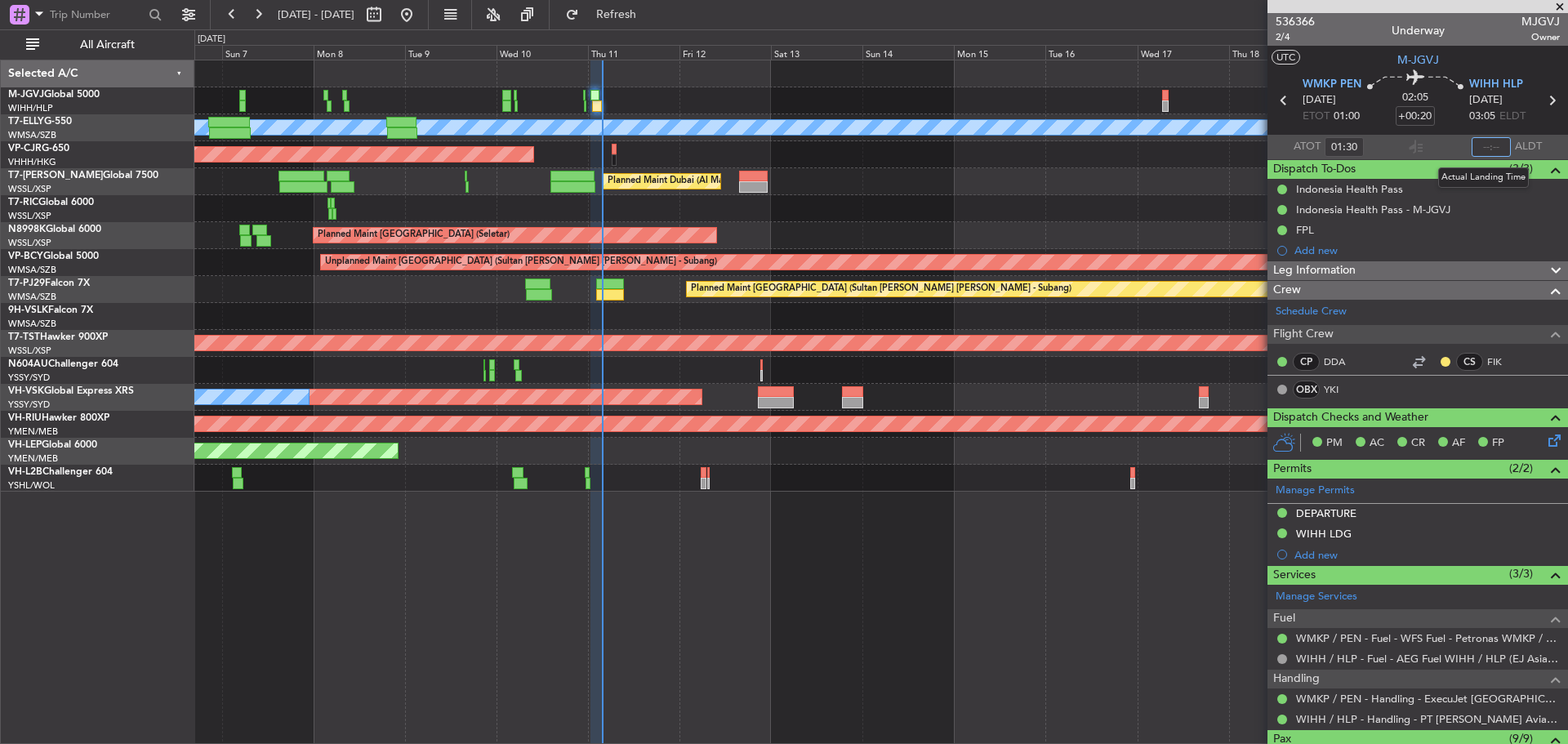
click at [1483, 147] on input "text" at bounding box center [1491, 146] width 39 height 19
type input "03:39"
type input "[PERSON_NAME] (KYA)"
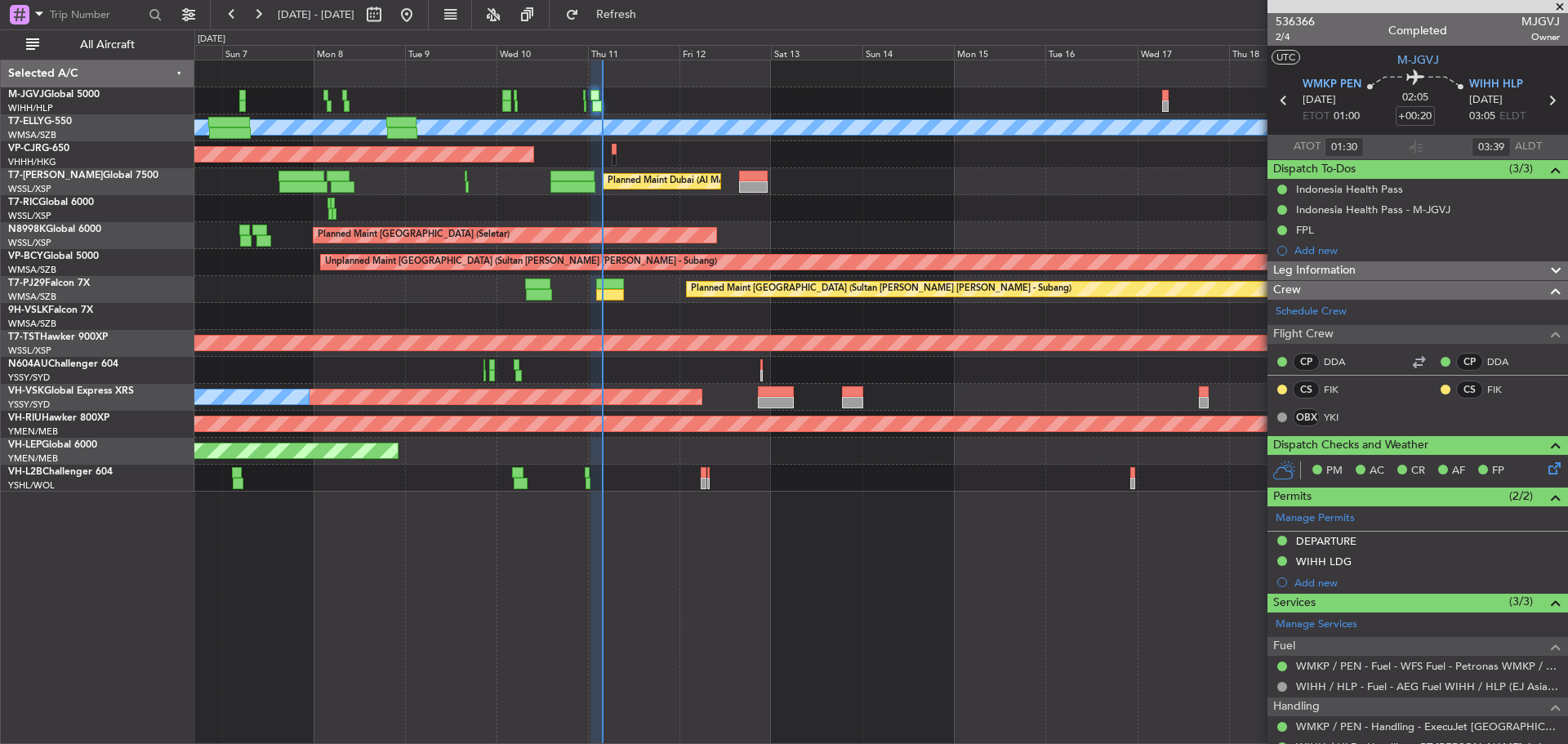
type input "[PERSON_NAME] (KYA)"
